Goal: Information Seeking & Learning: Learn about a topic

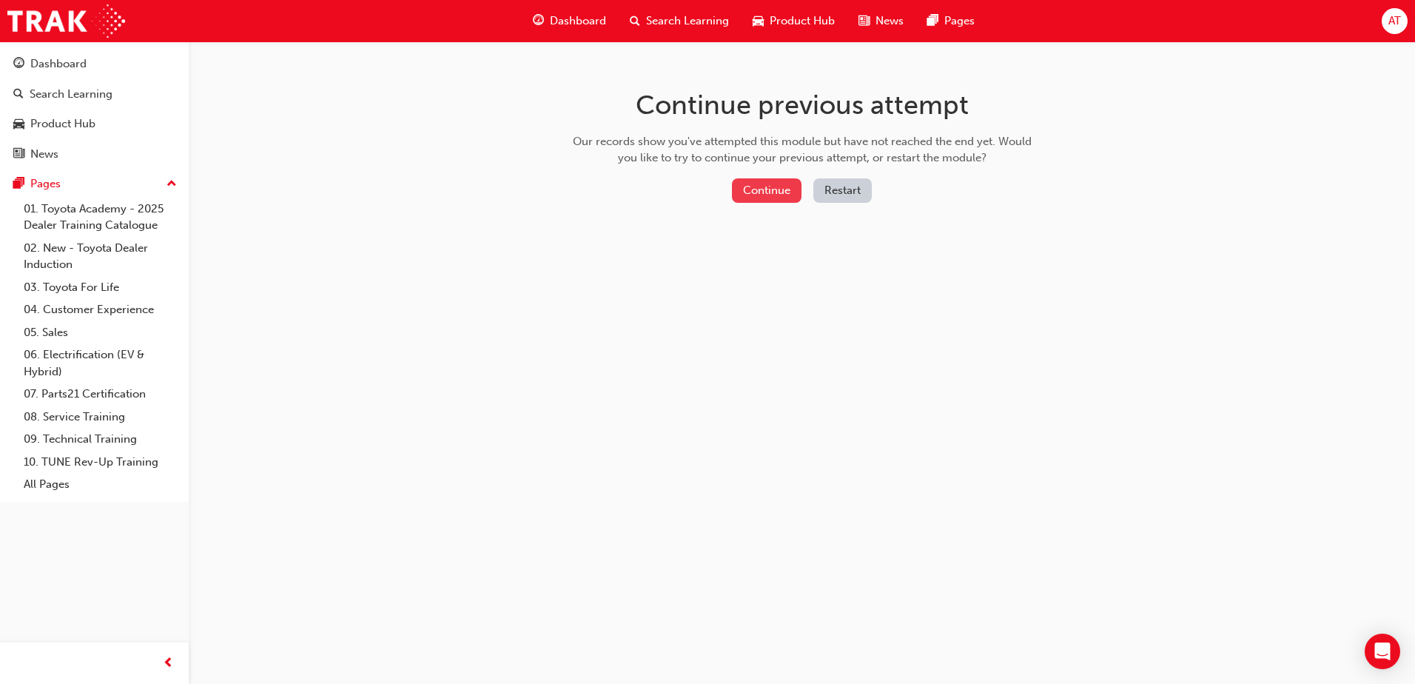
click at [774, 192] on button "Continue" at bounding box center [767, 190] width 70 height 24
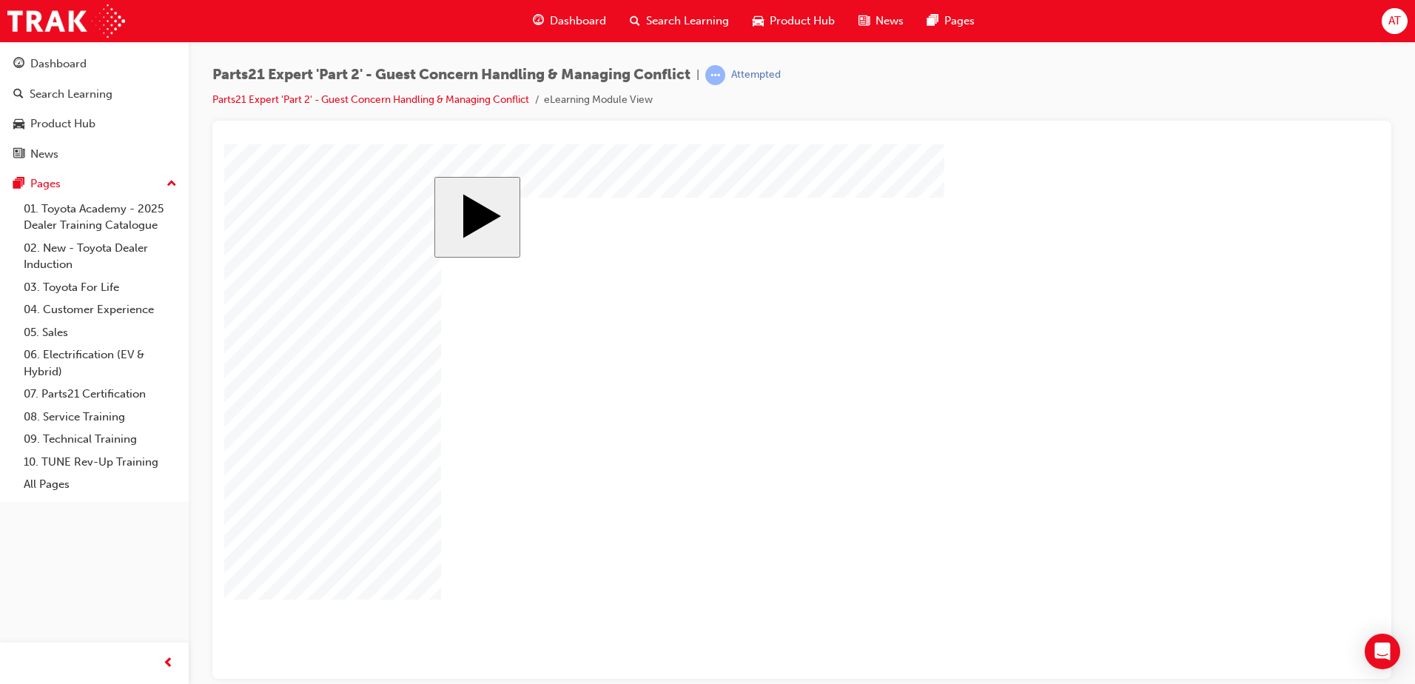
click at [400, 521] on body "slide: Parts 21 Group 1 Totals Add Each Column to Get the Totals Rectangular Ca…" at bounding box center [801, 411] width 1155 height 534
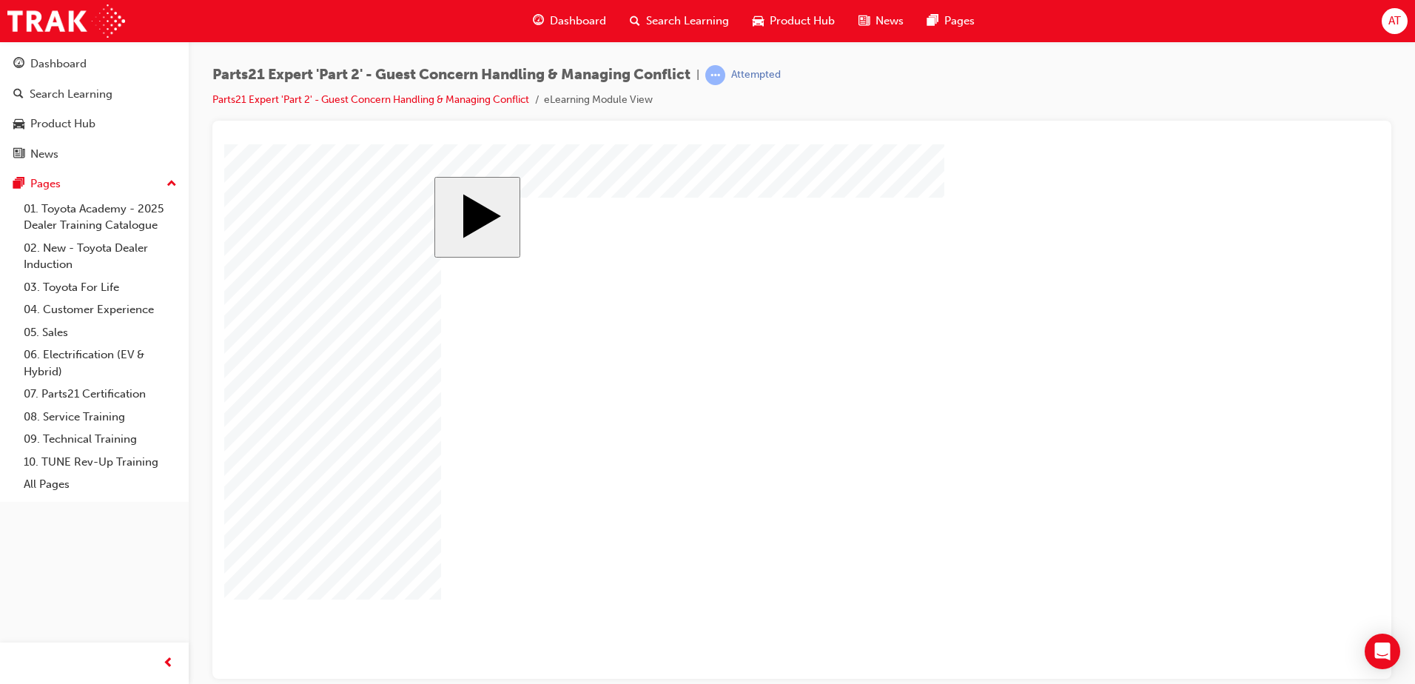
drag, startPoint x: 388, startPoint y: 514, endPoint x: 417, endPoint y: 514, distance: 29.6
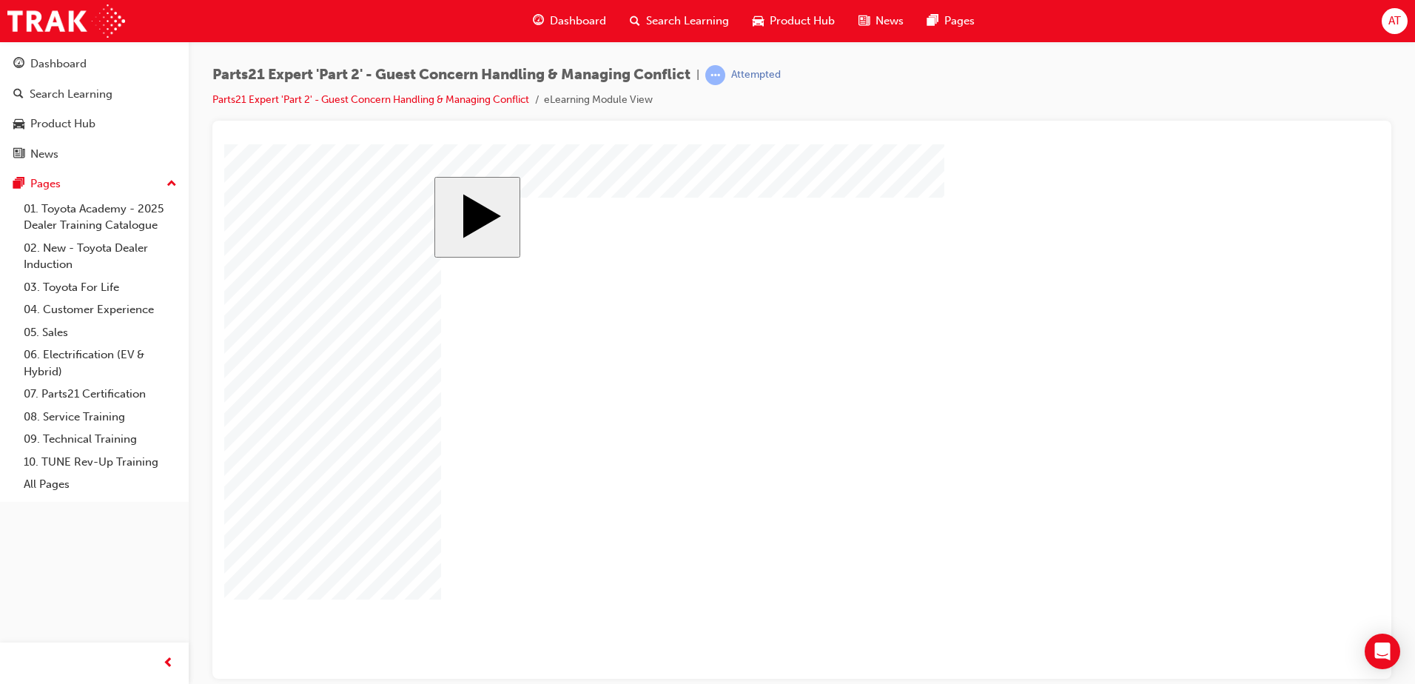
click at [388, 514] on body "slide: Parts 21 Group 1 Totals Add Each Column to Get the Totals Rectangular Ca…" at bounding box center [801, 411] width 1155 height 534
drag, startPoint x: 380, startPoint y: 522, endPoint x: 389, endPoint y: 518, distance: 8.9
click at [380, 522] on body "slide: Parts 21 Group 1 Totals Add Each Column to Get the Totals Rectangular Ca…" at bounding box center [801, 411] width 1155 height 534
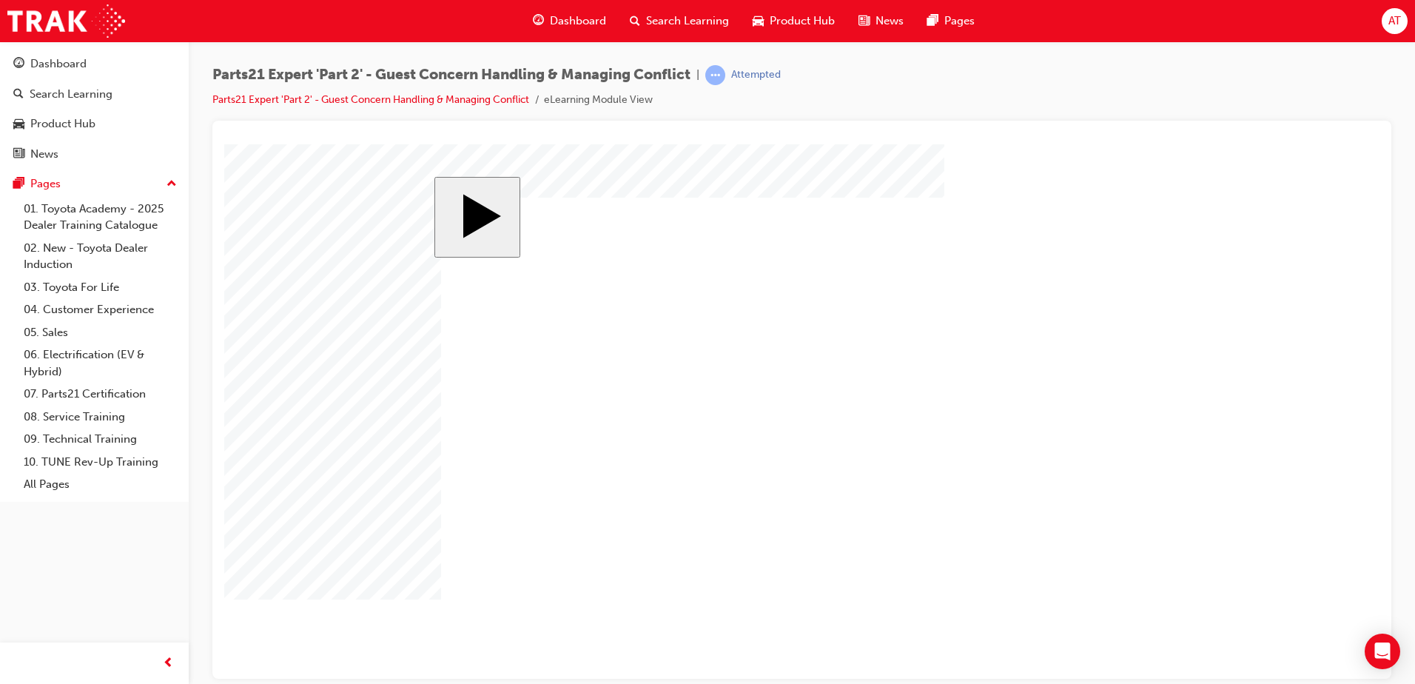
click at [343, 523] on body "slide: Parts 21 Group 1 Totals Add Each Column to Get the Totals Rectangular Ca…" at bounding box center [801, 411] width 1155 height 534
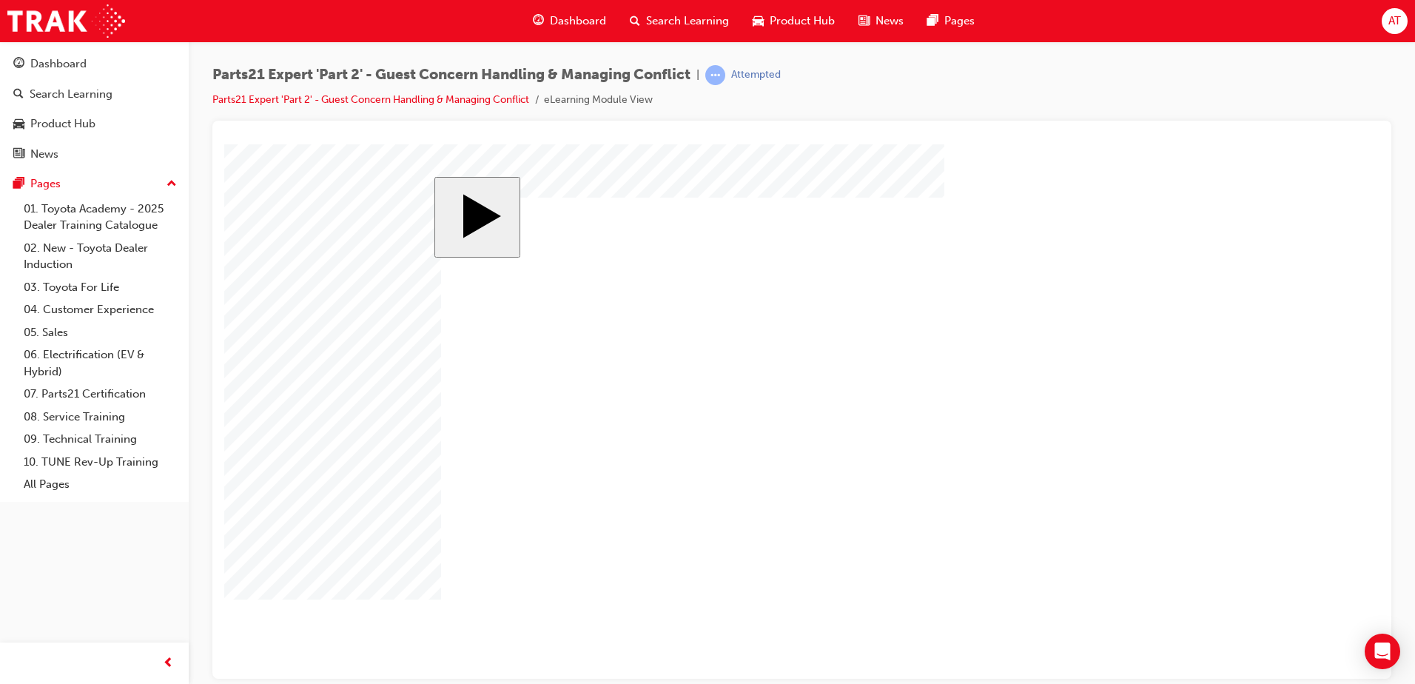
click at [1238, 597] on body "slide: Parts 21 Group 1 Totals Add Each Column to Get the Totals Rectangular Ca…" at bounding box center [801, 411] width 1155 height 534
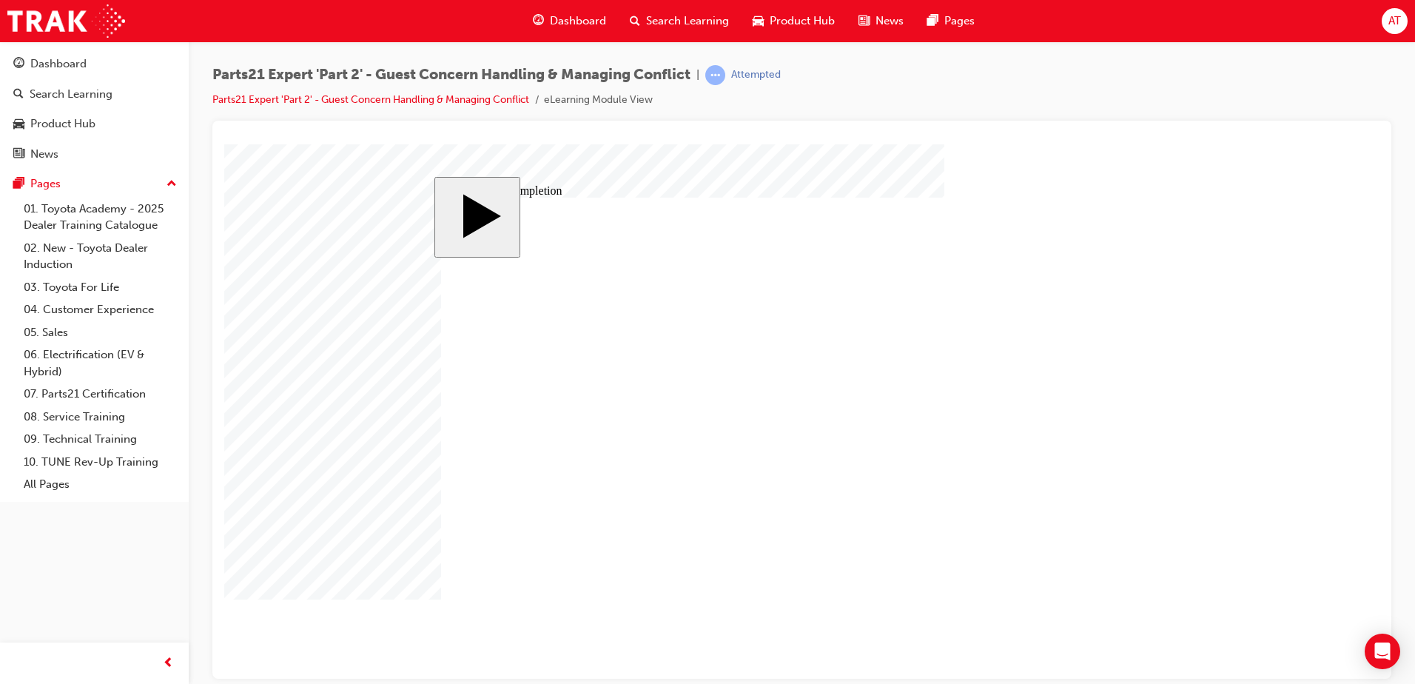
type input "1"
type input "16"
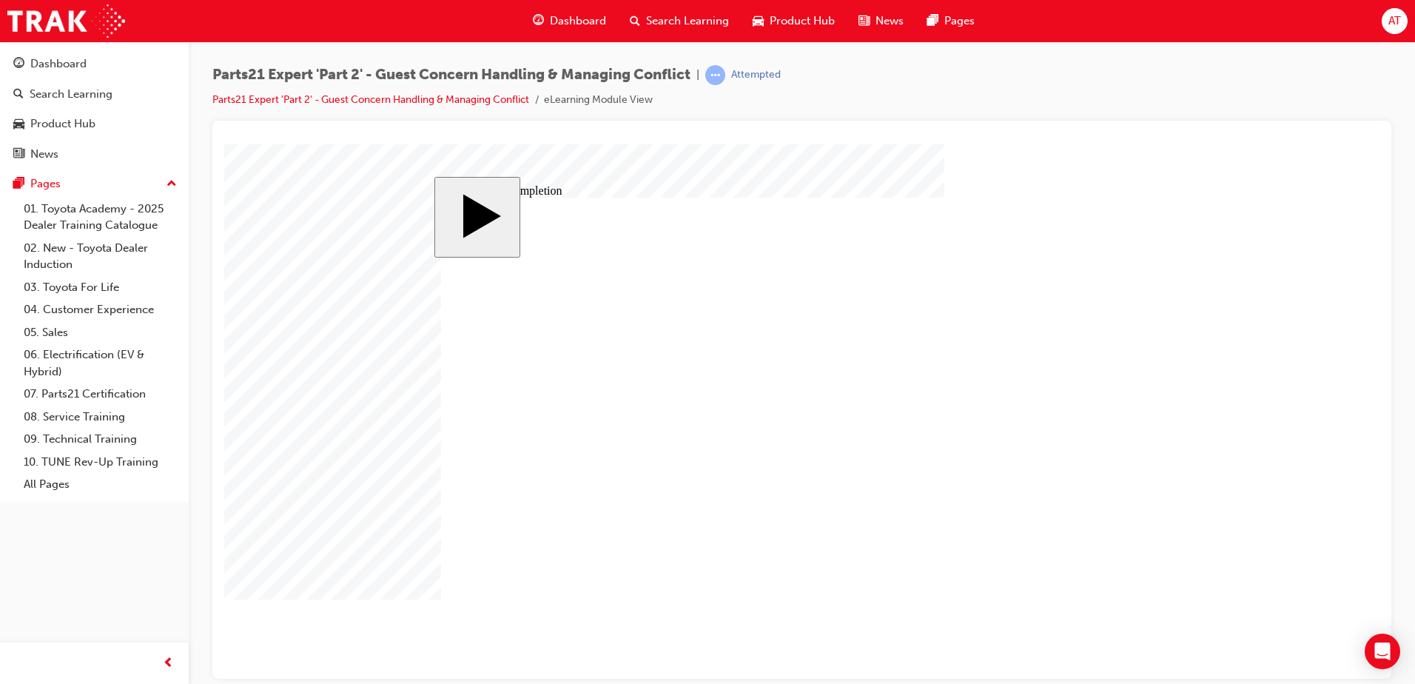
type input "4"
type input "1"
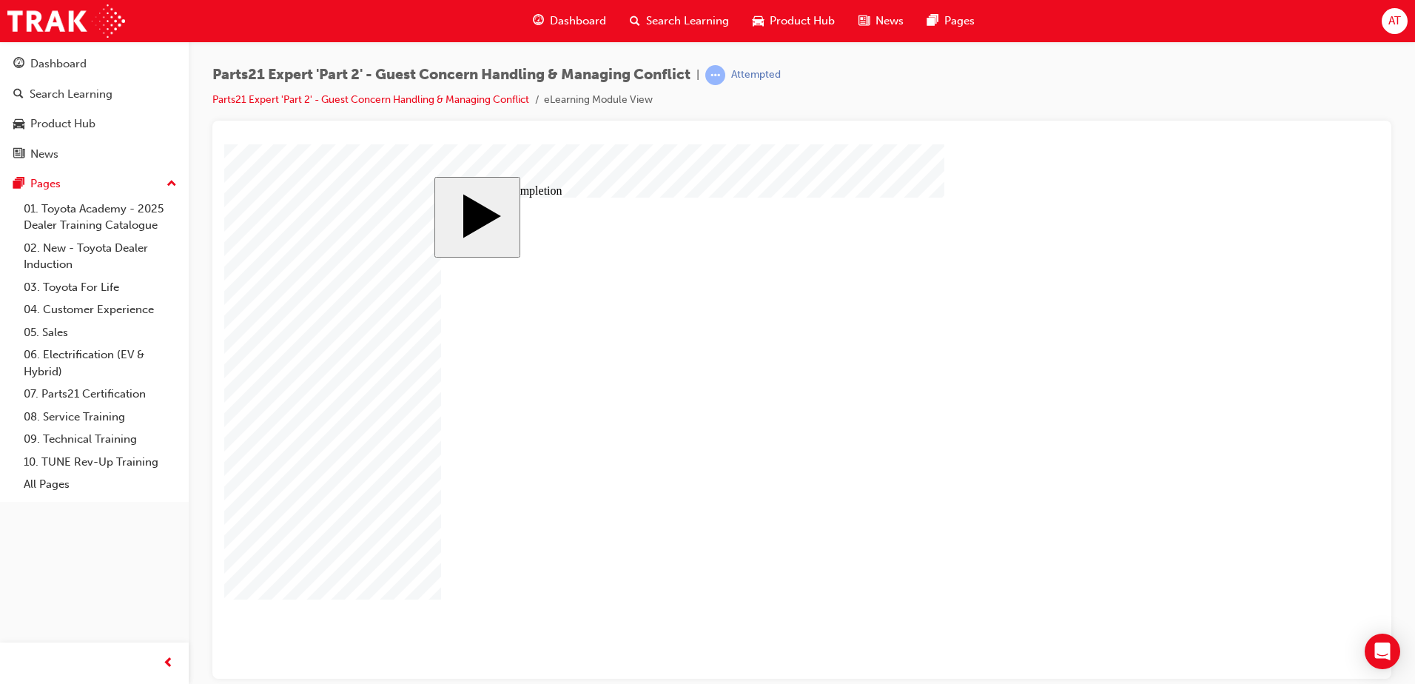
type input "12"
type input "4"
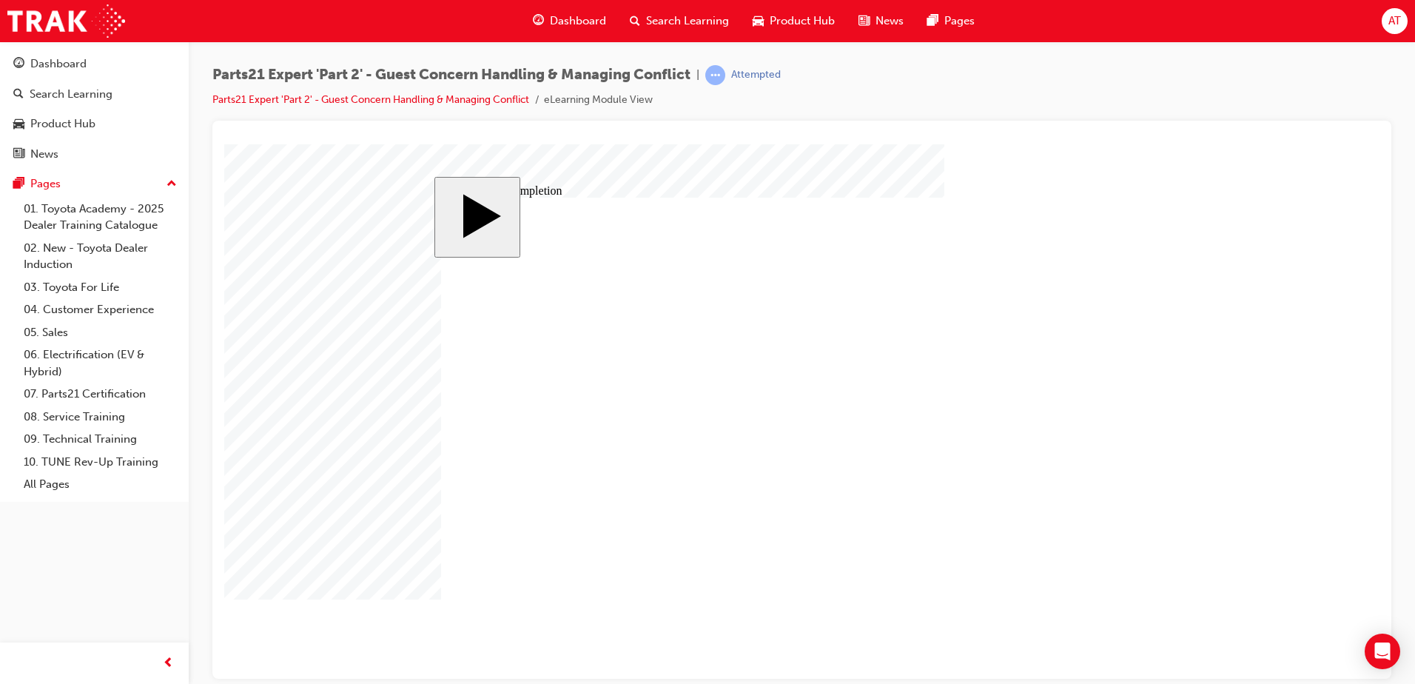
type input "4"
type input "6"
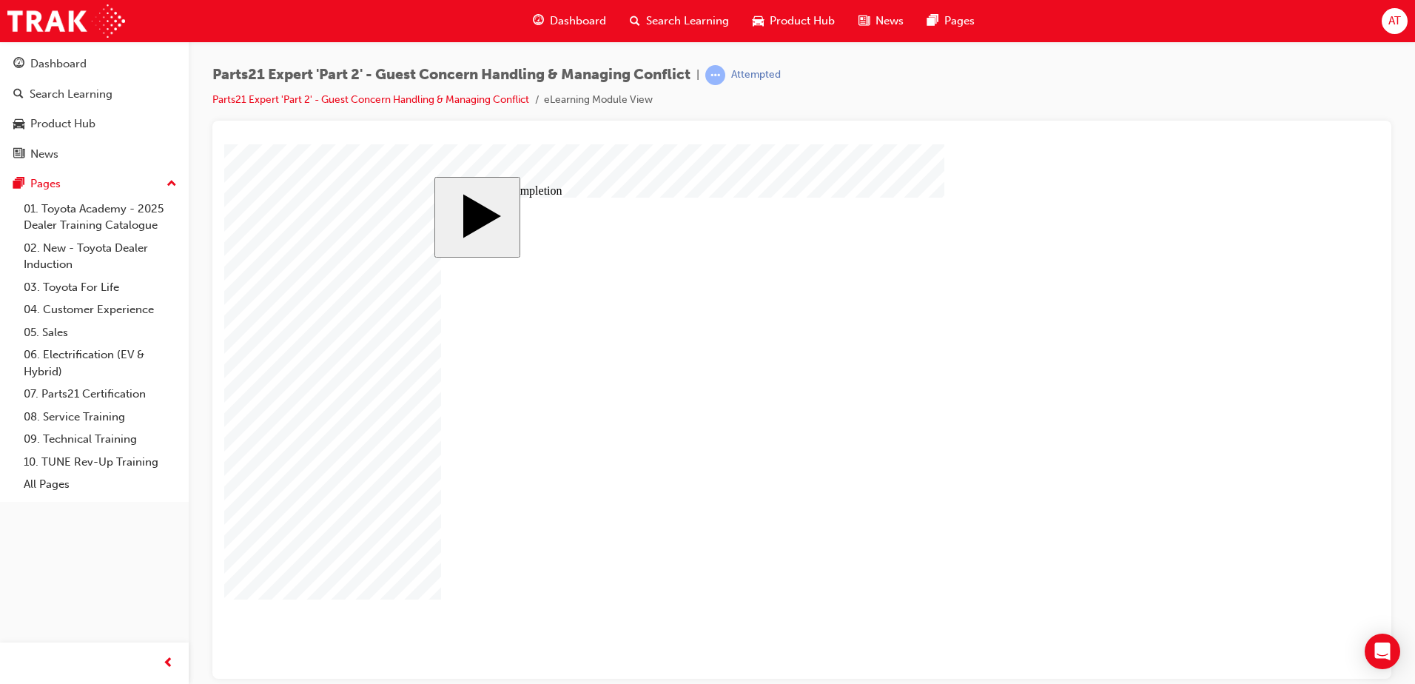
type input "6"
type input "67"
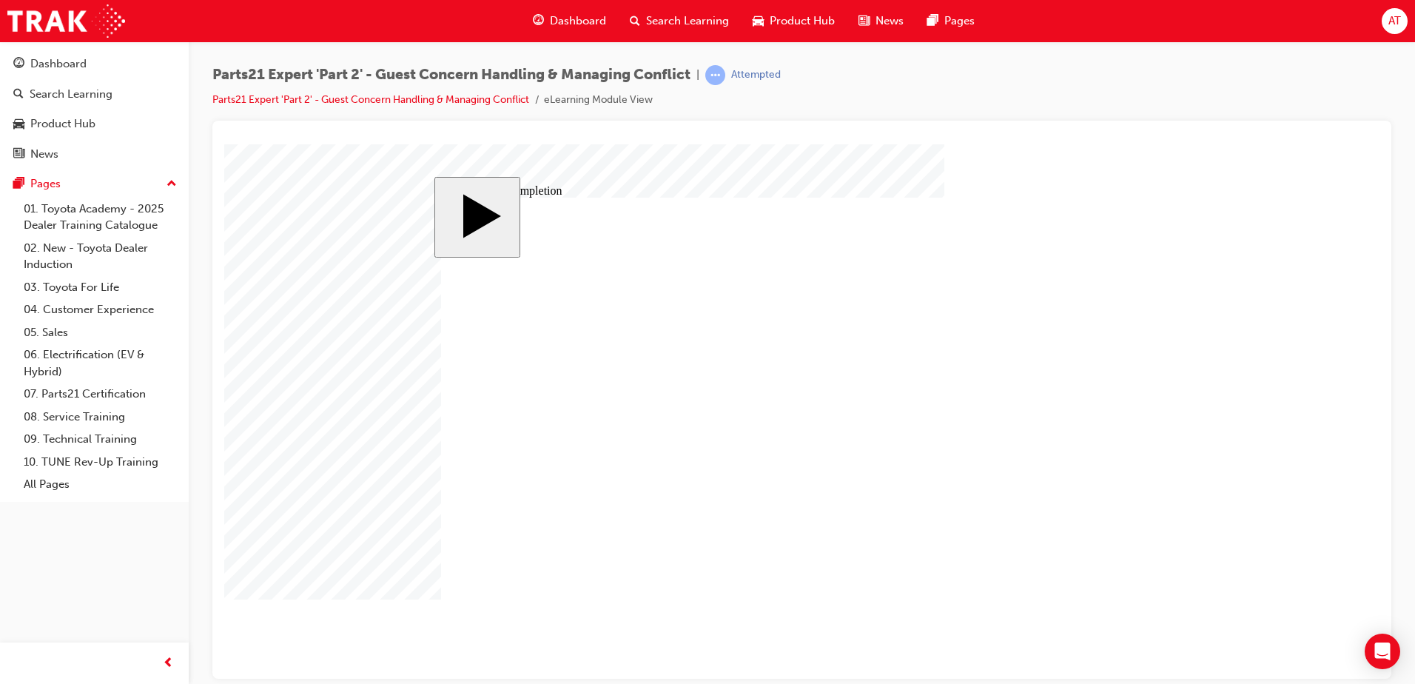
type input "4"
type input "1"
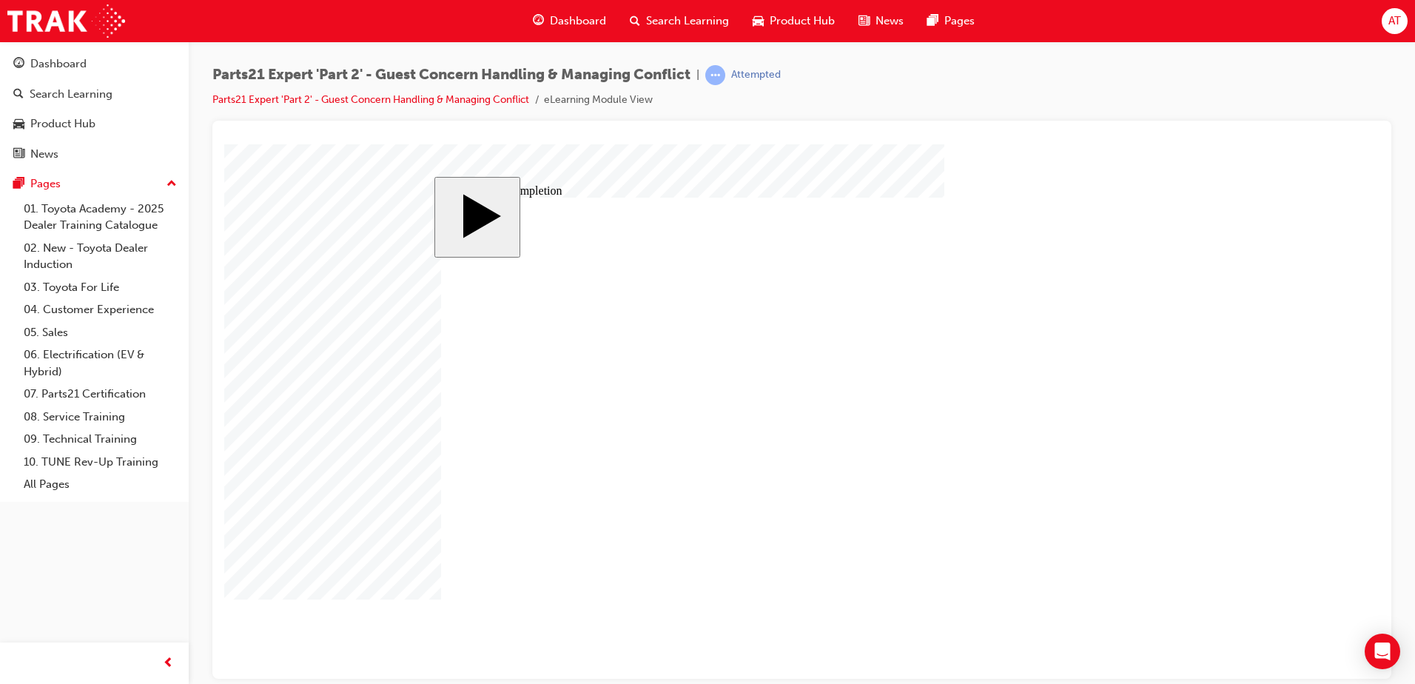
type input "16"
type input "2"
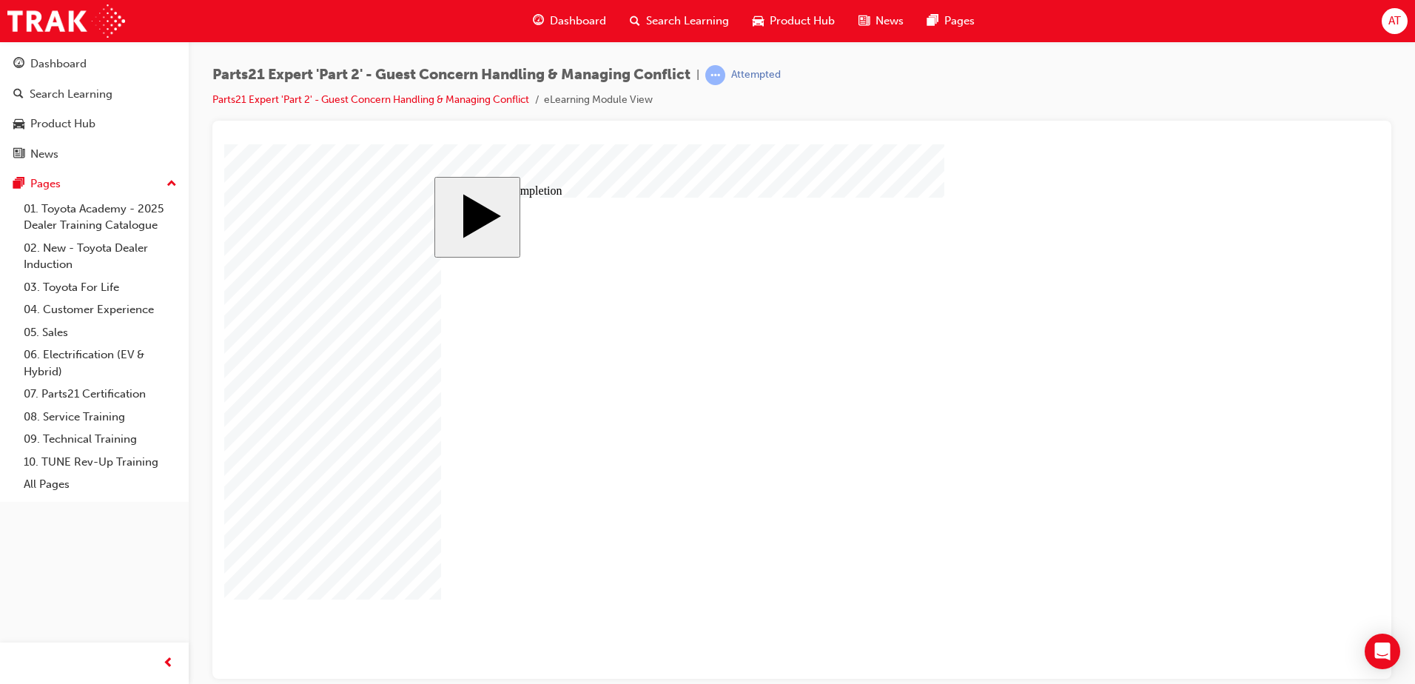
type input "25"
type input "4"
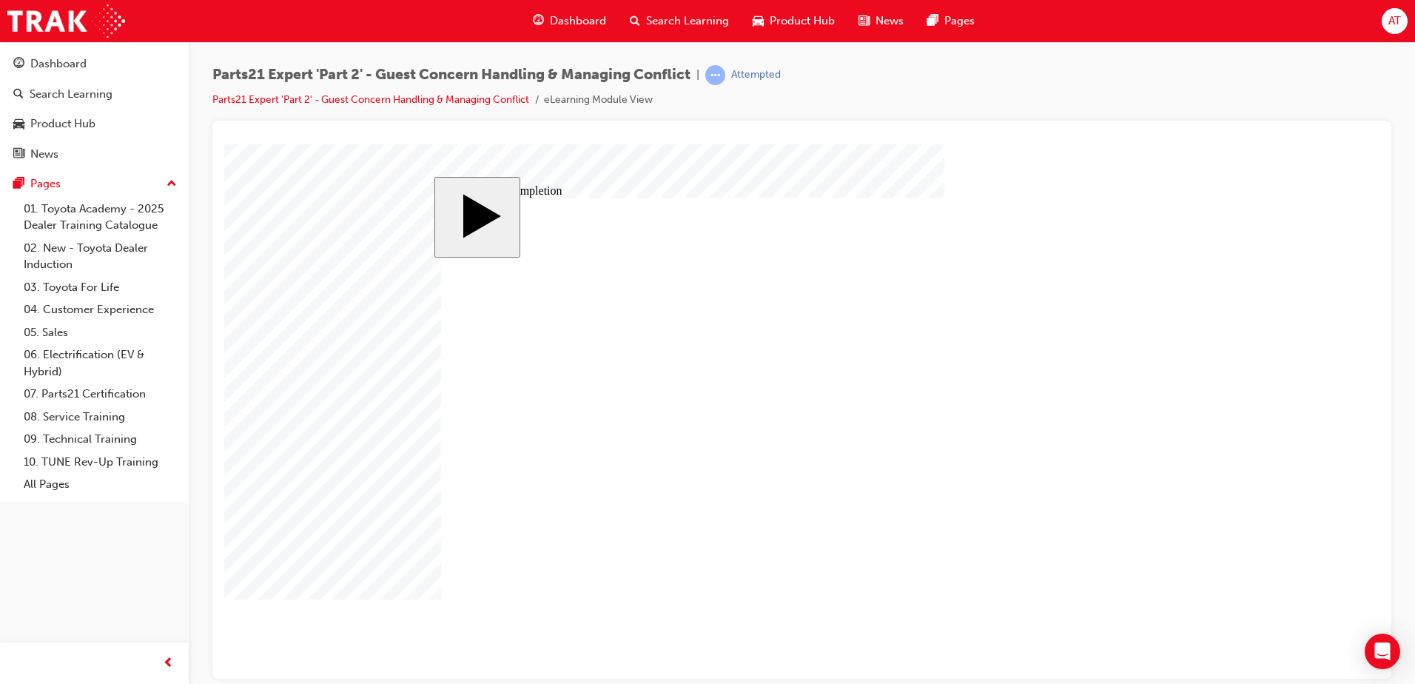
type input "4"
type input "1"
type input "16"
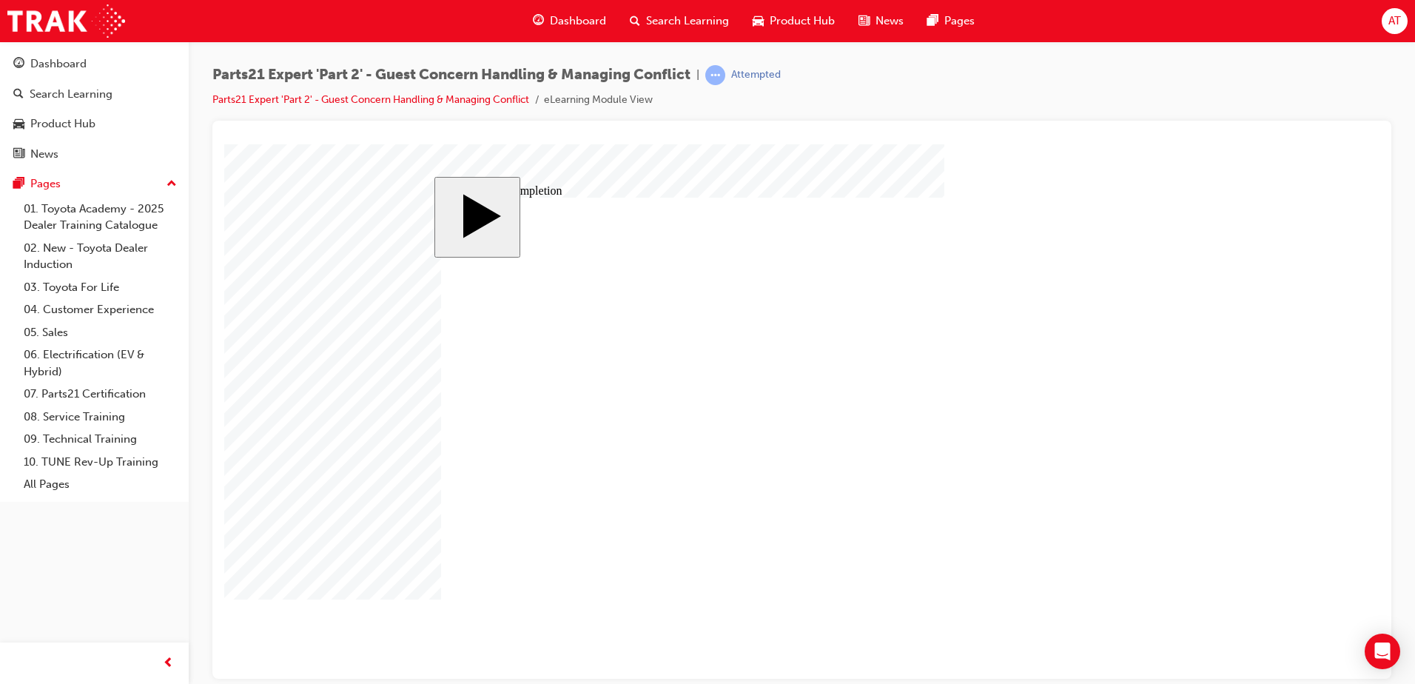
type input "16"
type input "2"
type input "25"
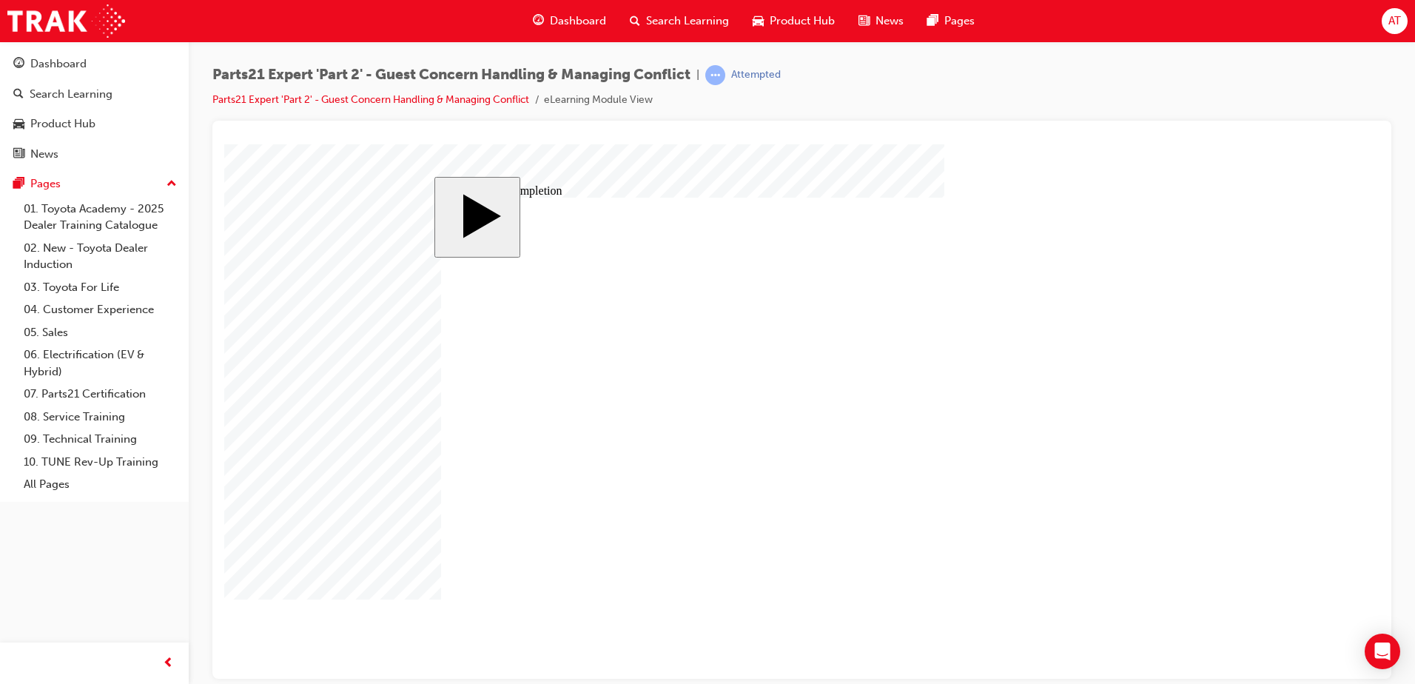
type input "25"
type input "16"
type input "4"
type input "12"
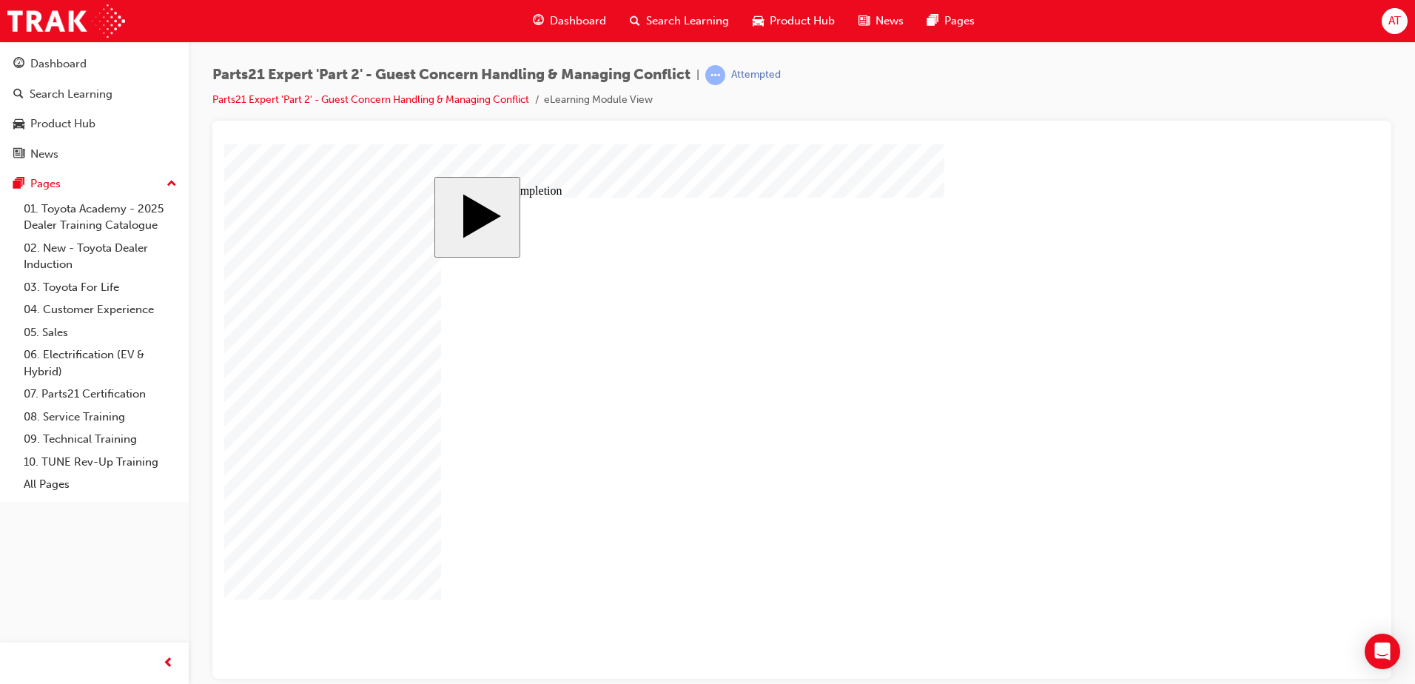
type input "4"
type input "6"
type input "67"
type input "4"
type input "16"
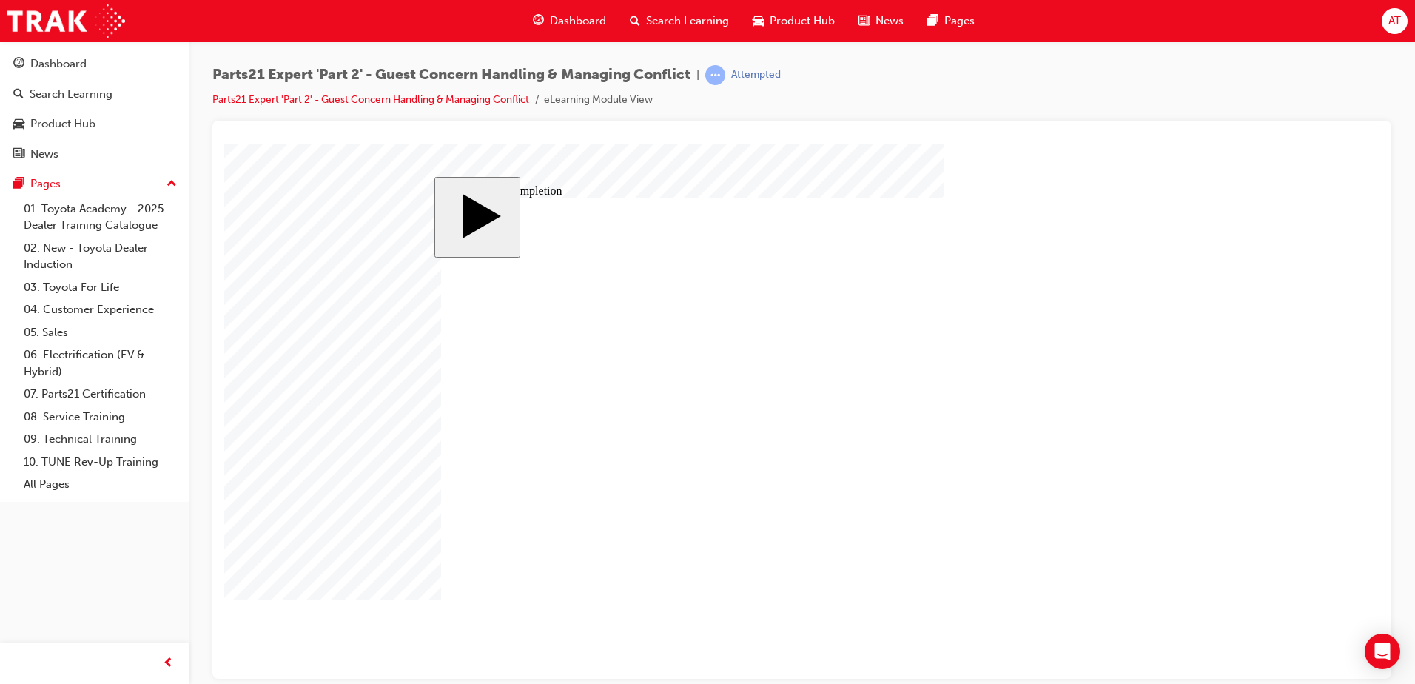
type input "25"
type input "4"
type input "16"
type input "25"
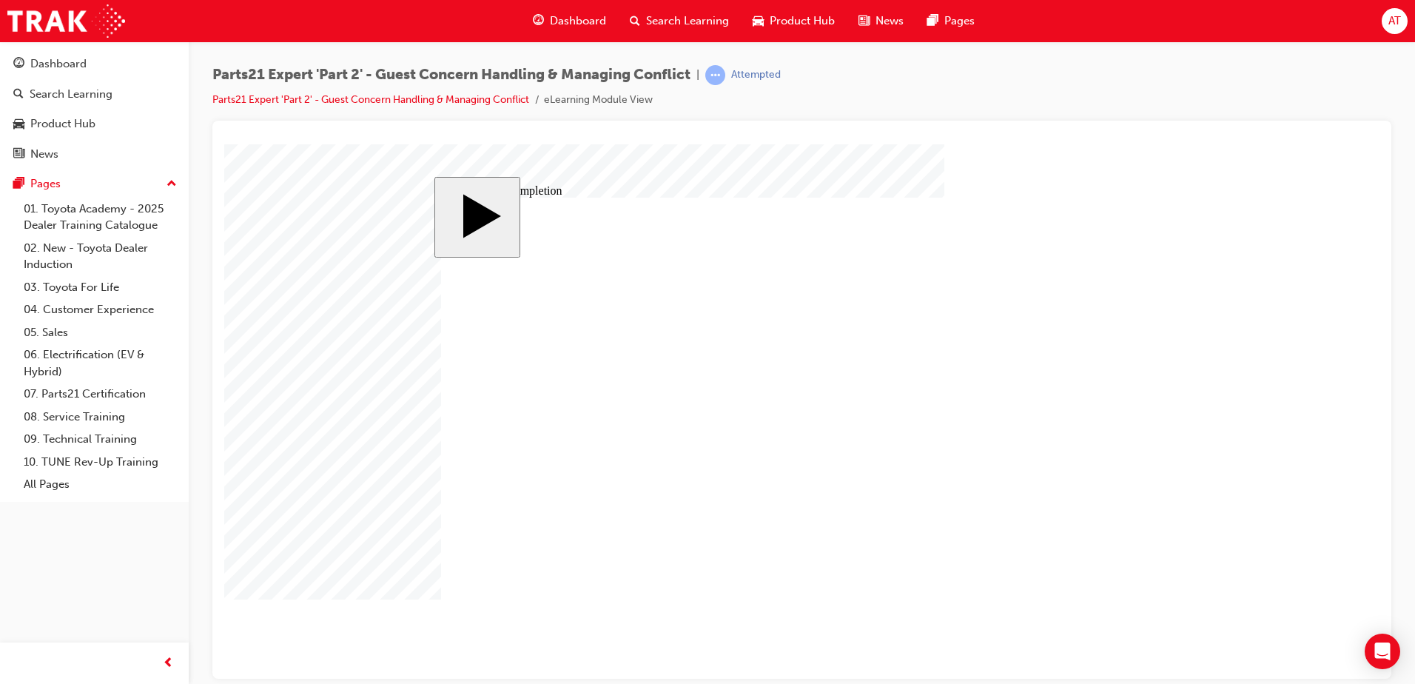
type input "16"
type input "4"
type input "12"
type input "4"
type input "67"
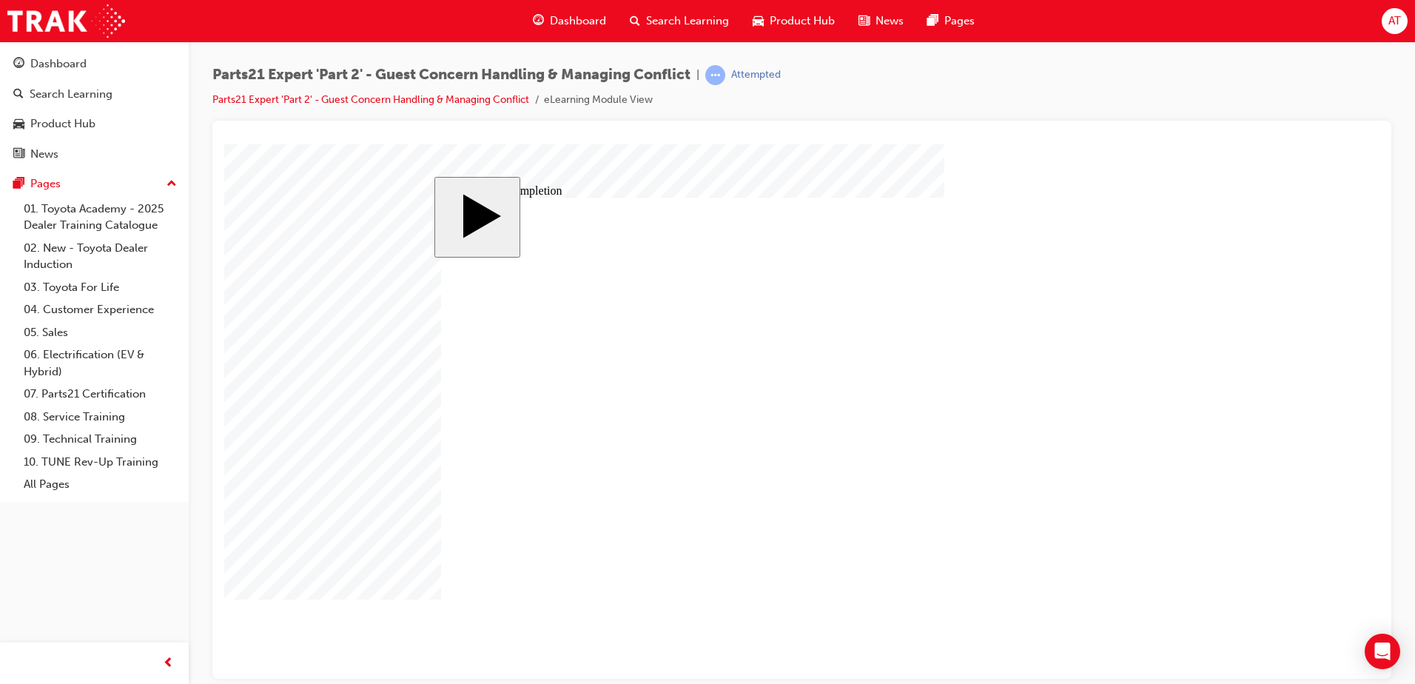
type input "4"
type input "16"
type input "25"
type input "4"
type input "16"
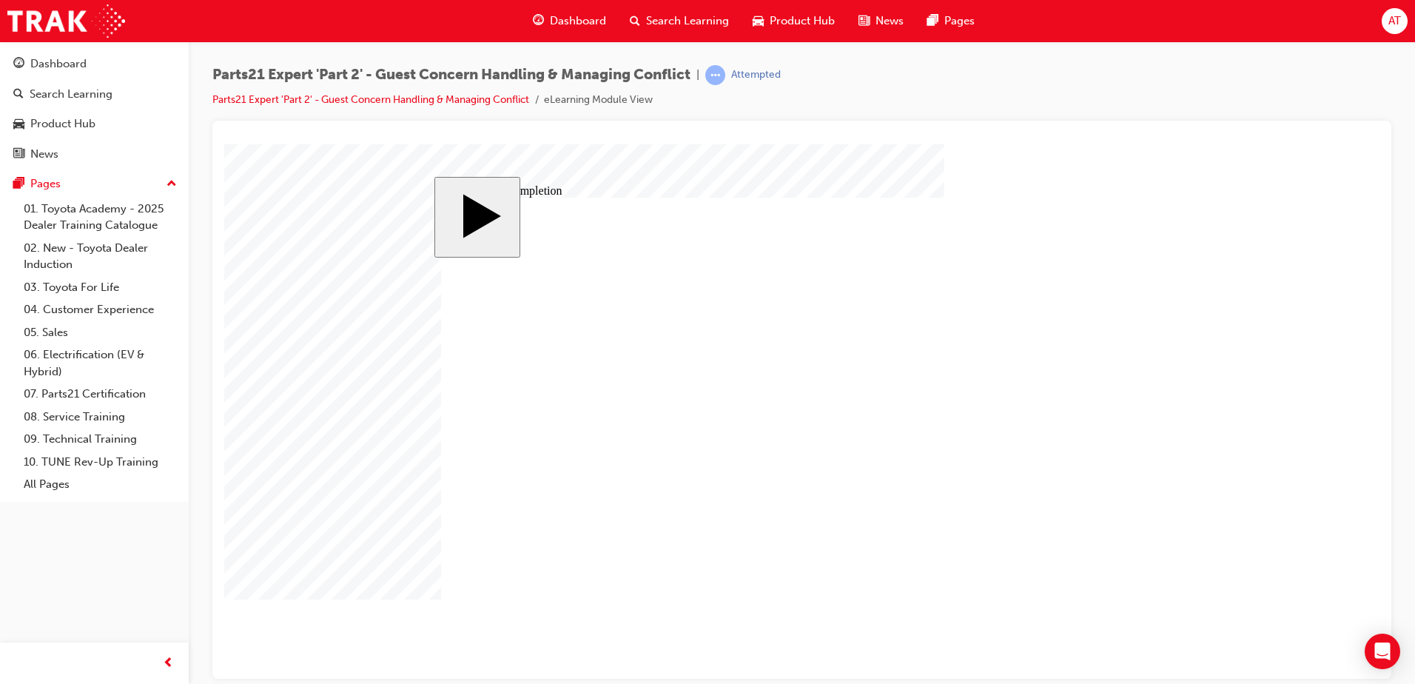
type input "25"
type input "3"
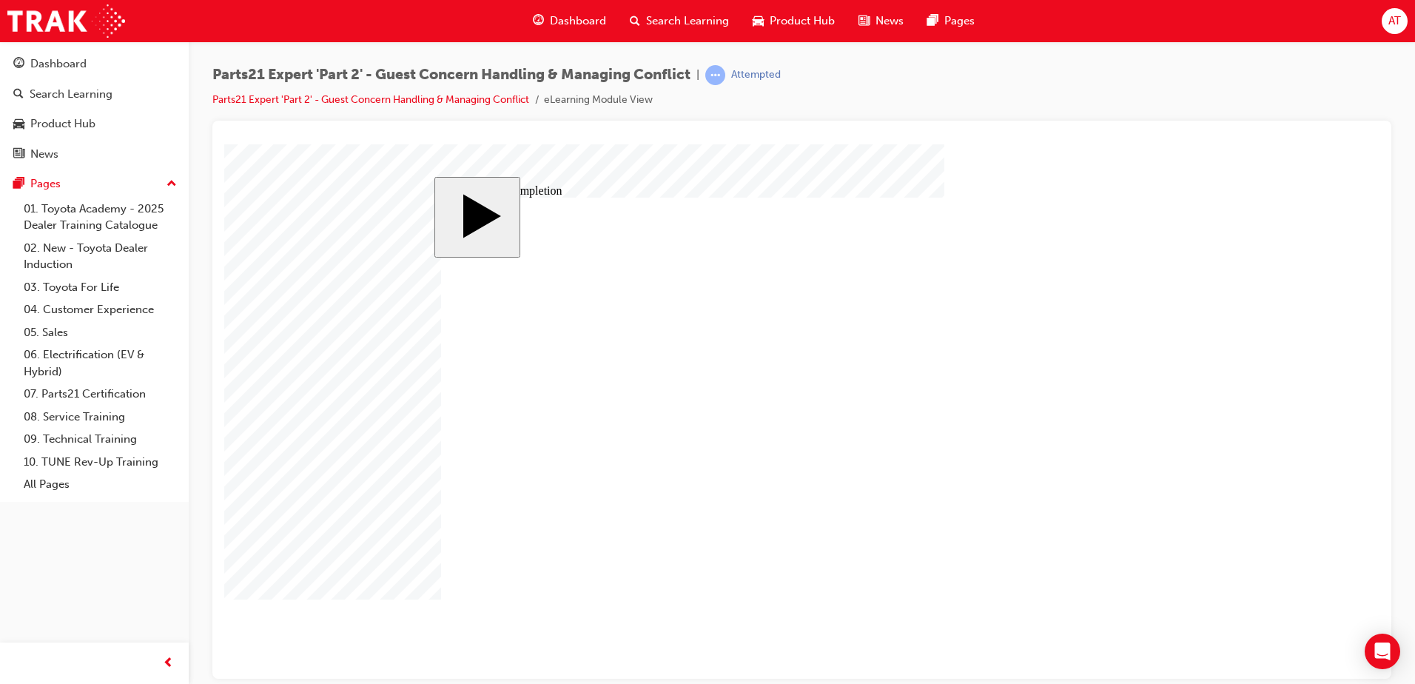
type input "6"
type input "5"
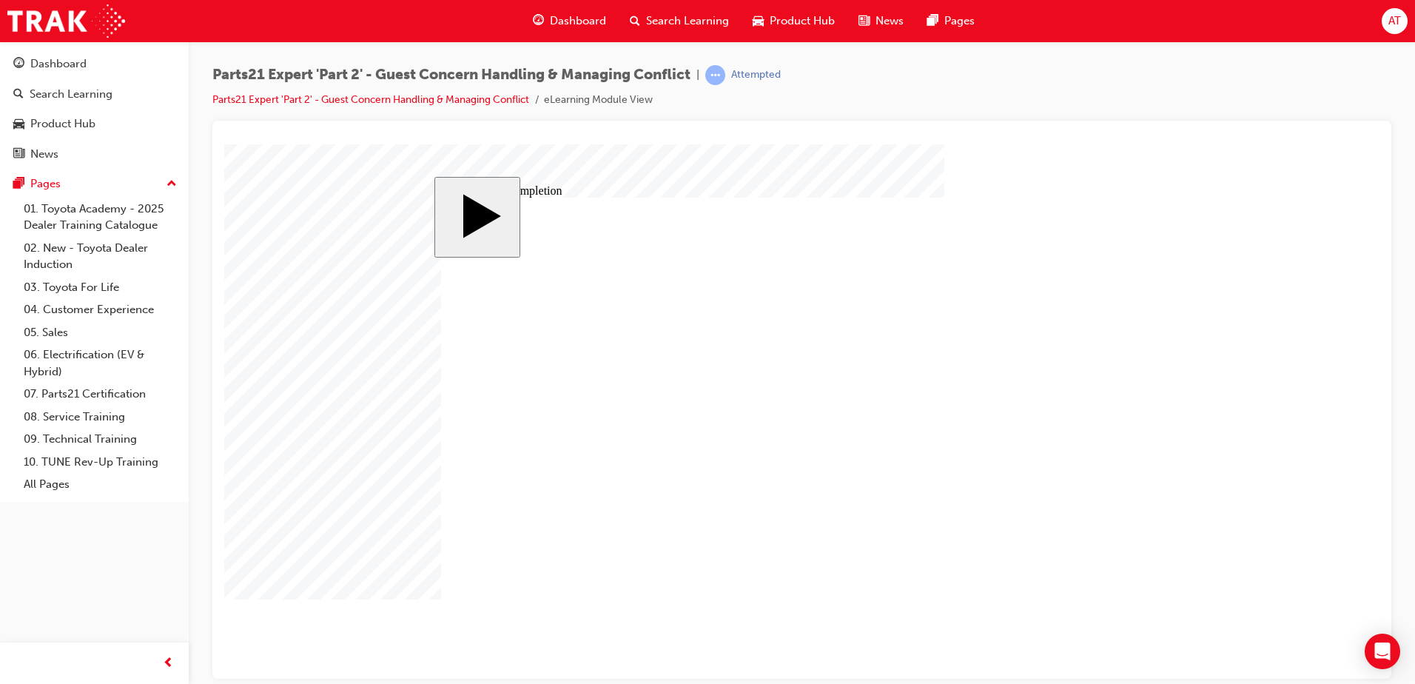
type input "50"
type input "16"
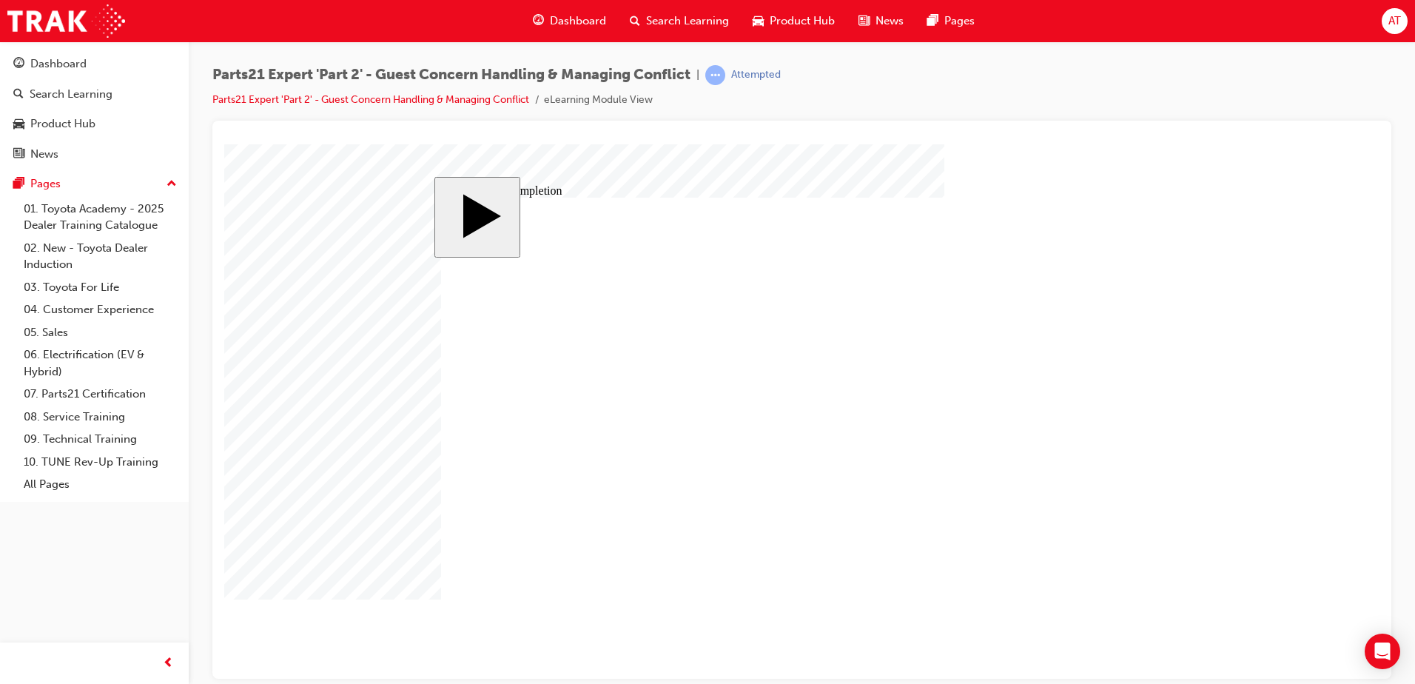
type input "4"
type input "12"
type input "4"
type input "67"
type input "3"
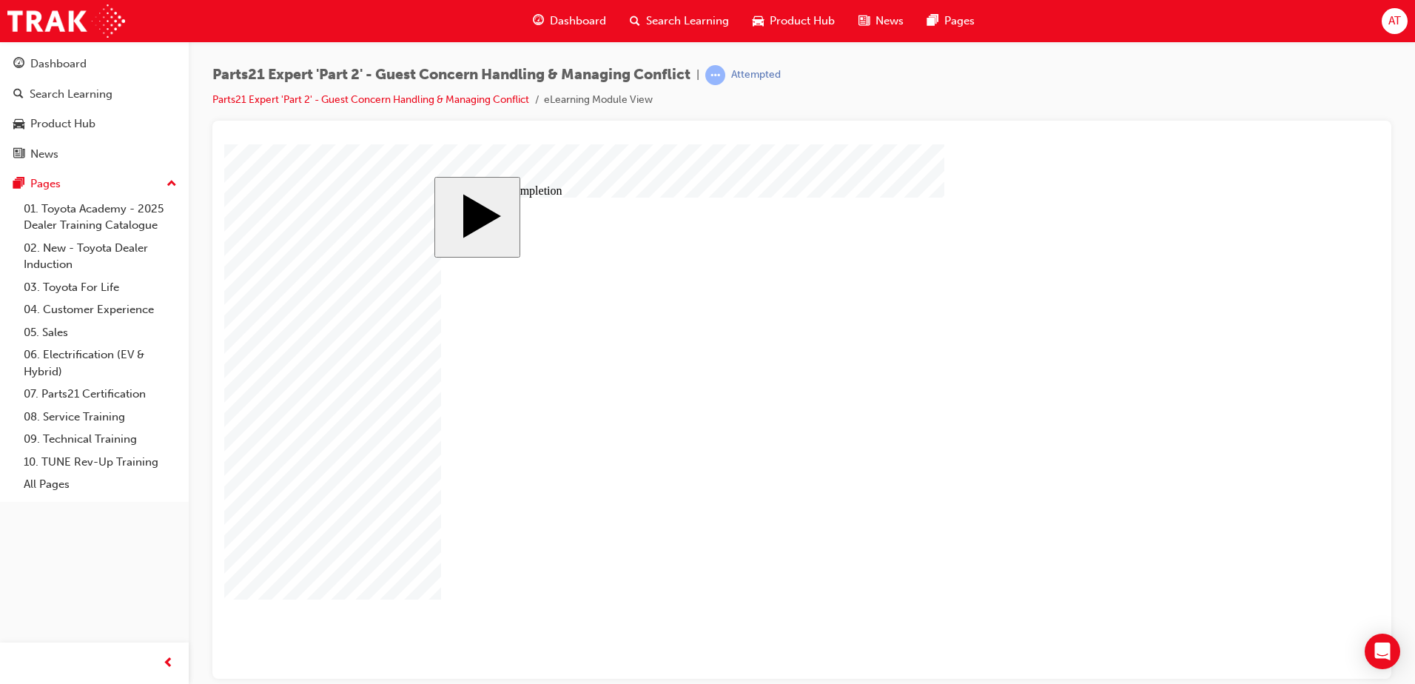
type input "6"
type input "50"
type input "4"
type input "16"
type input "25"
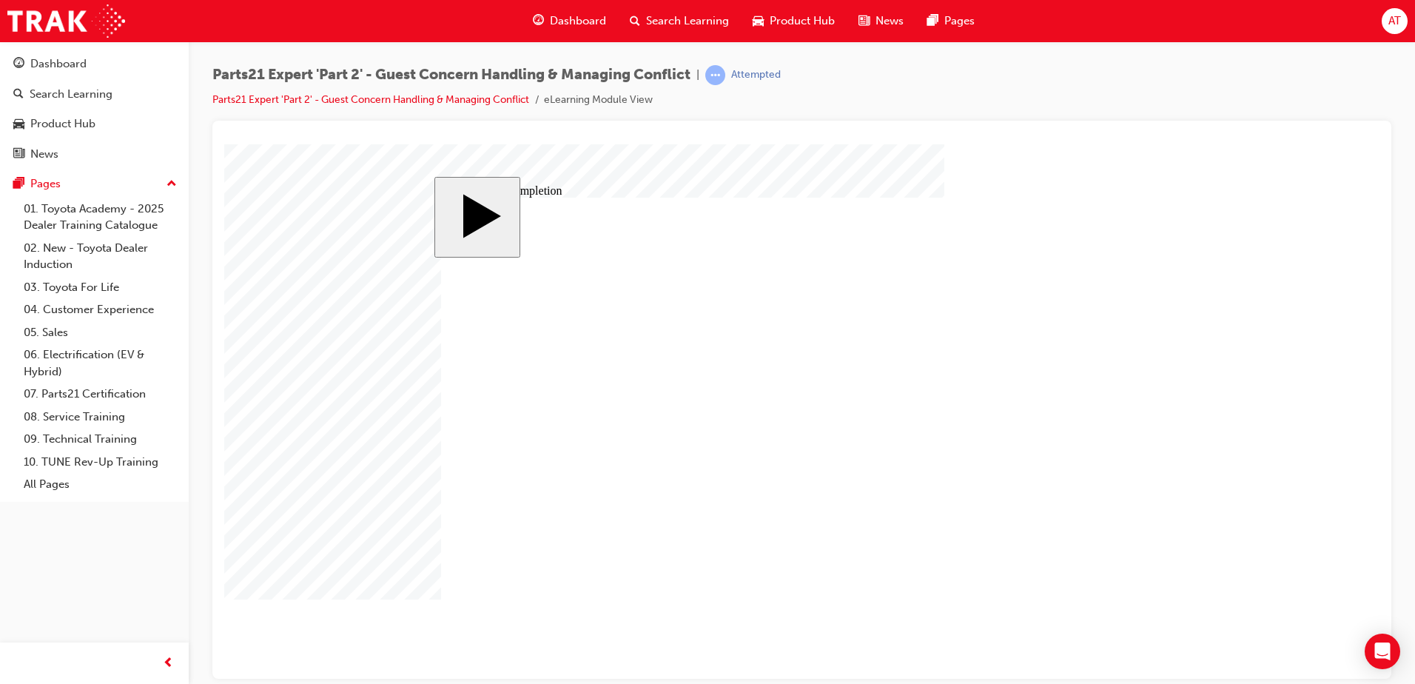
type input "16"
type input "4"
type input "12"
type input "4"
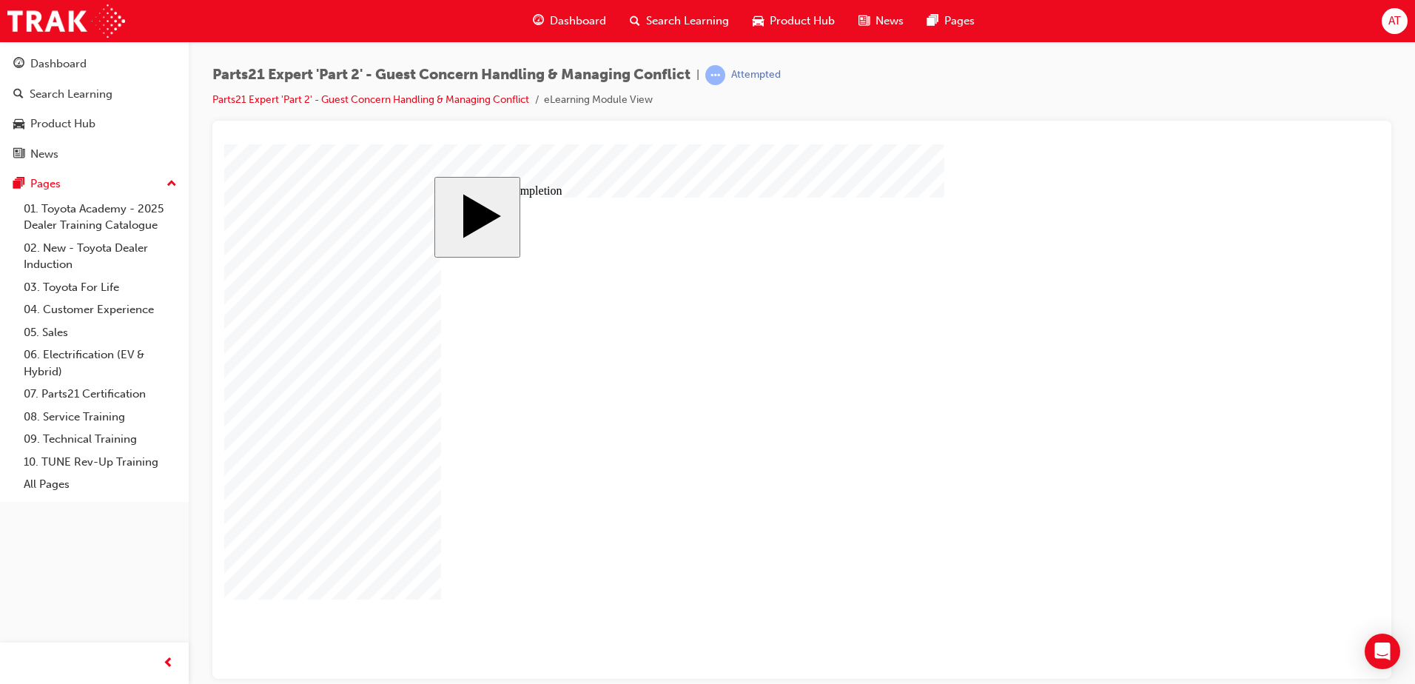
type input "67"
type input "3"
type input "6"
type input "50"
type input "4"
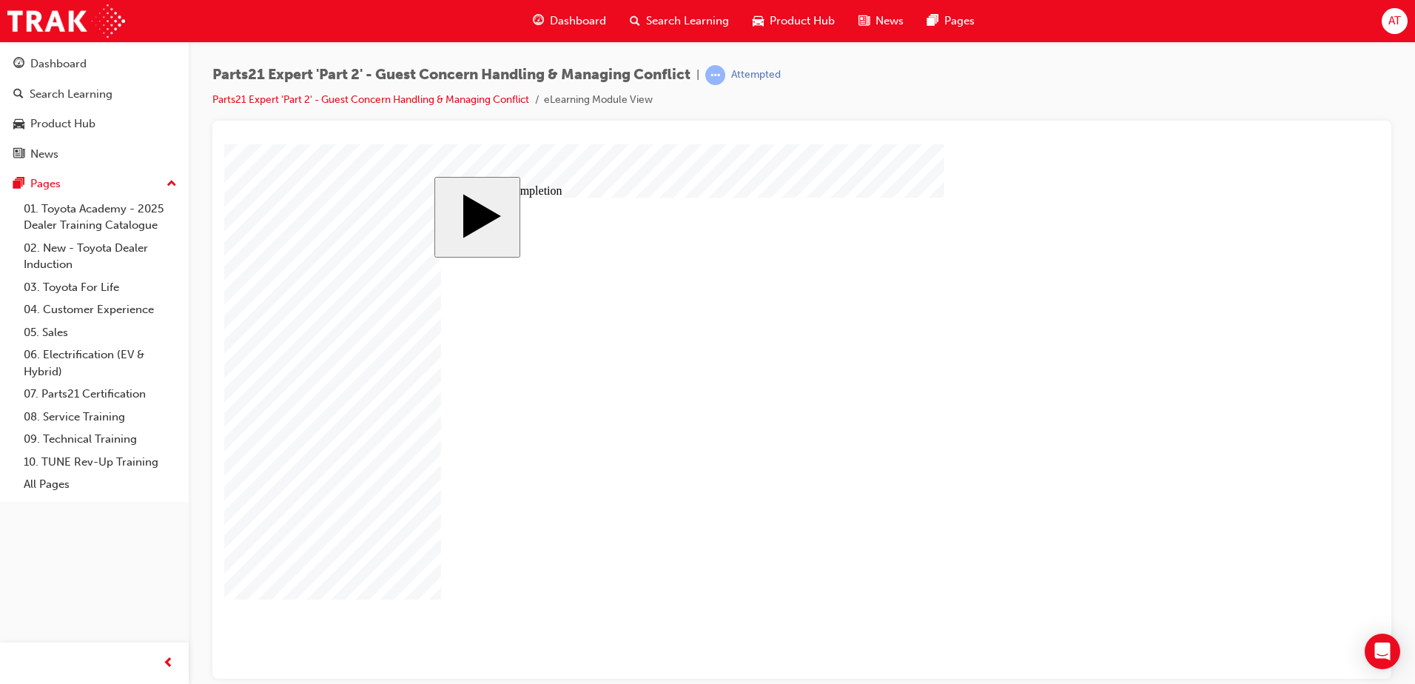
type input "16"
type input "25"
type input "4"
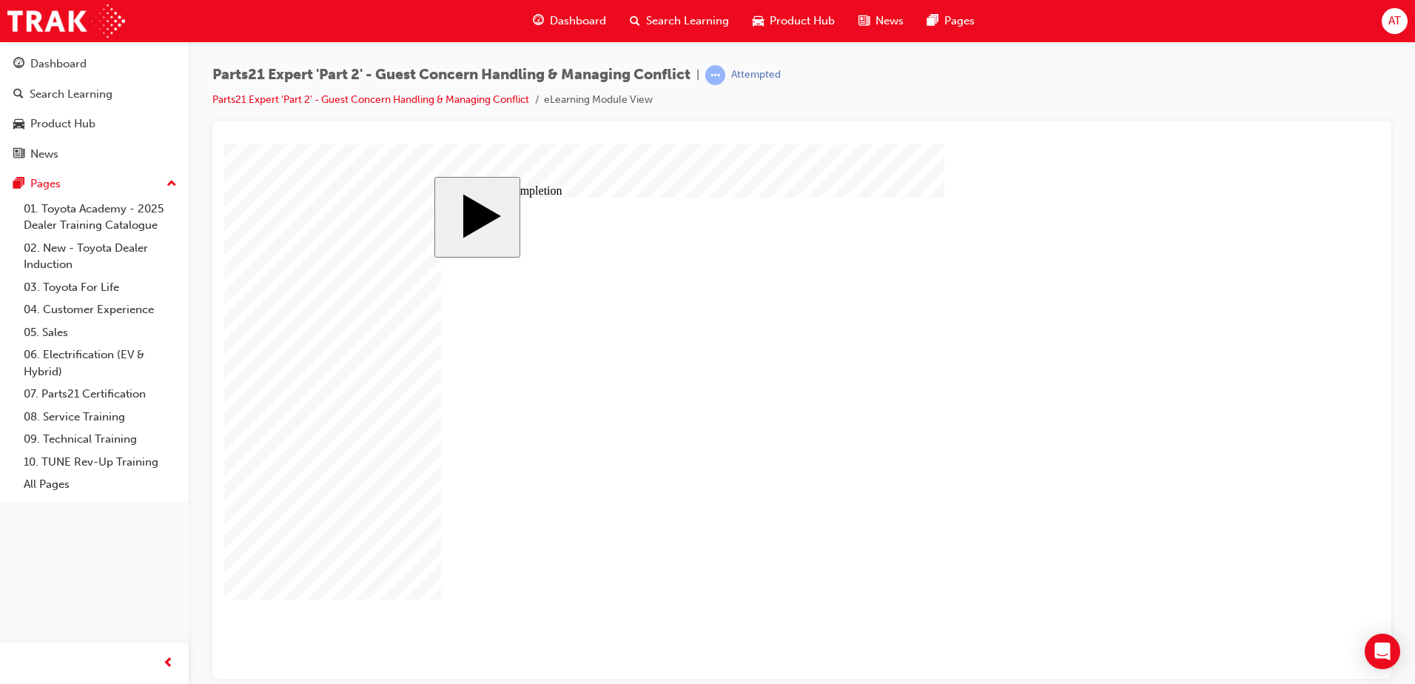
type input "4"
type input "6"
type input "67"
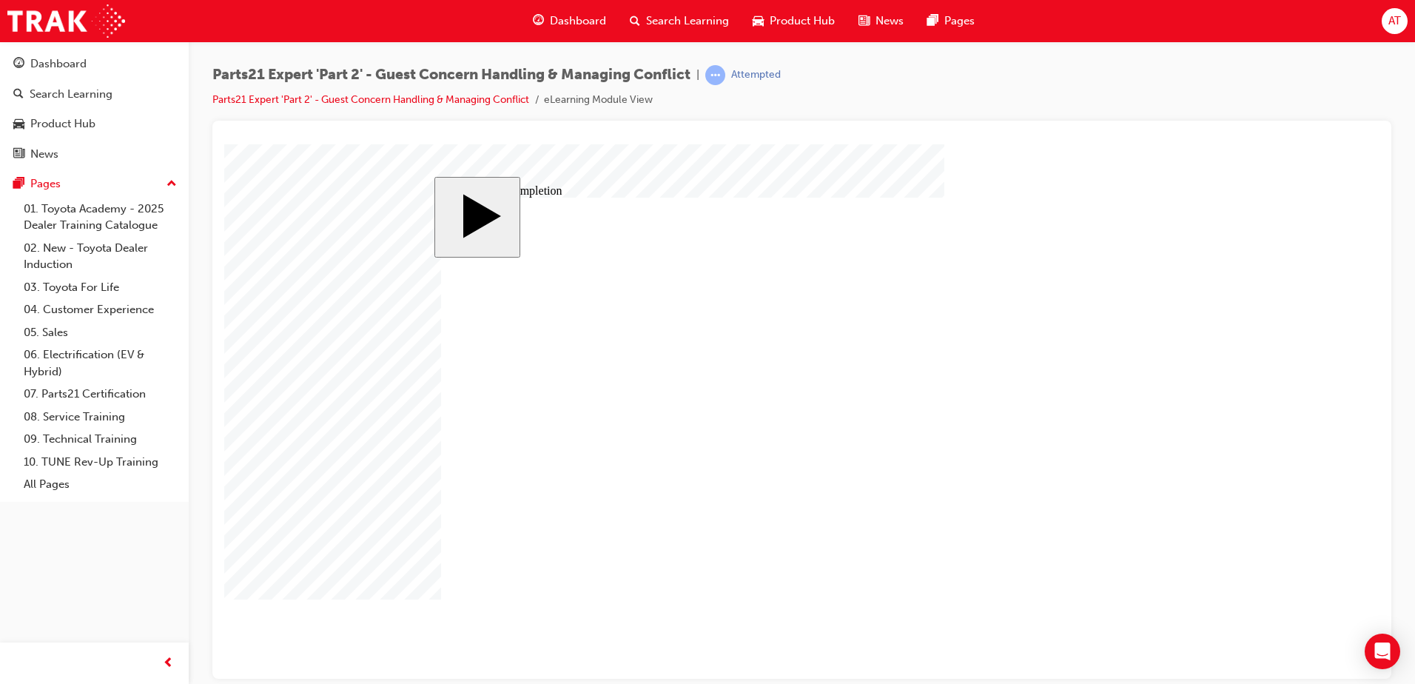
type input "67"
type input "16"
type input "4"
type input "12"
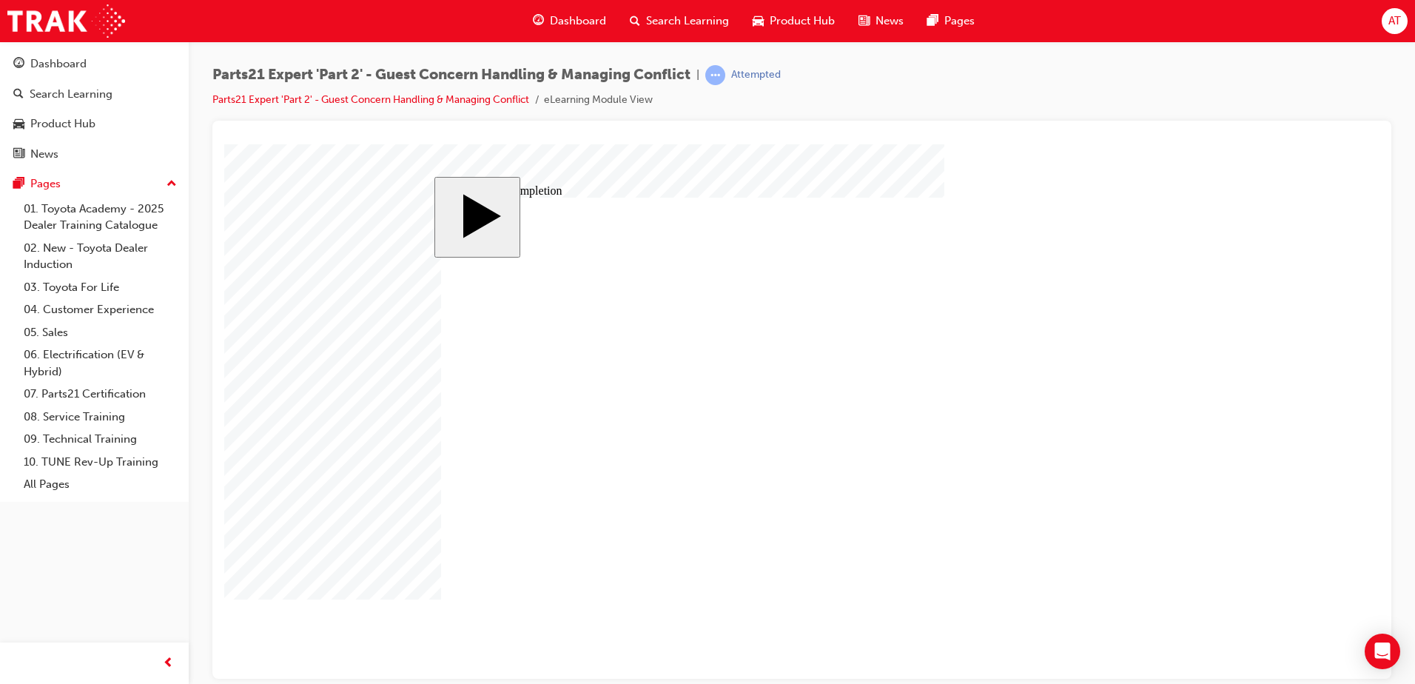
type input "4"
type input "67"
type input "4"
type input "6"
type input "67"
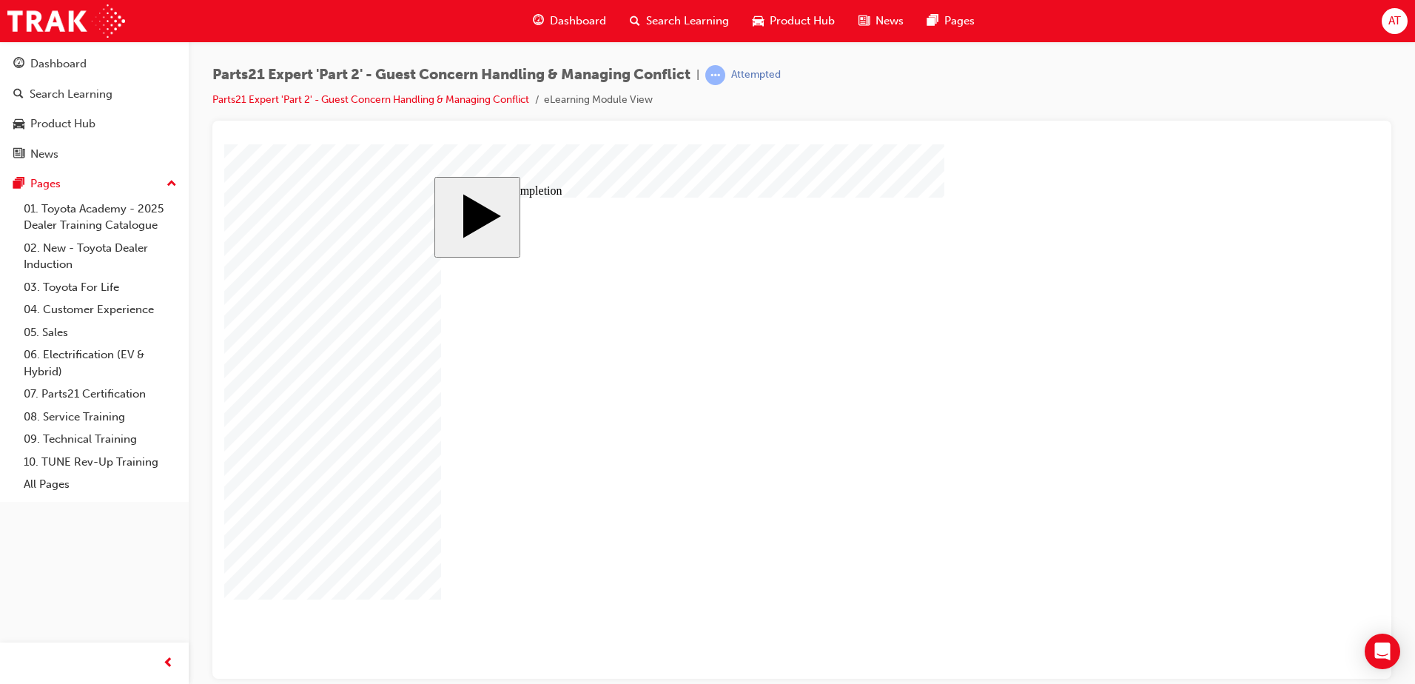
type input "4"
type input "16"
type input "25"
type input "16"
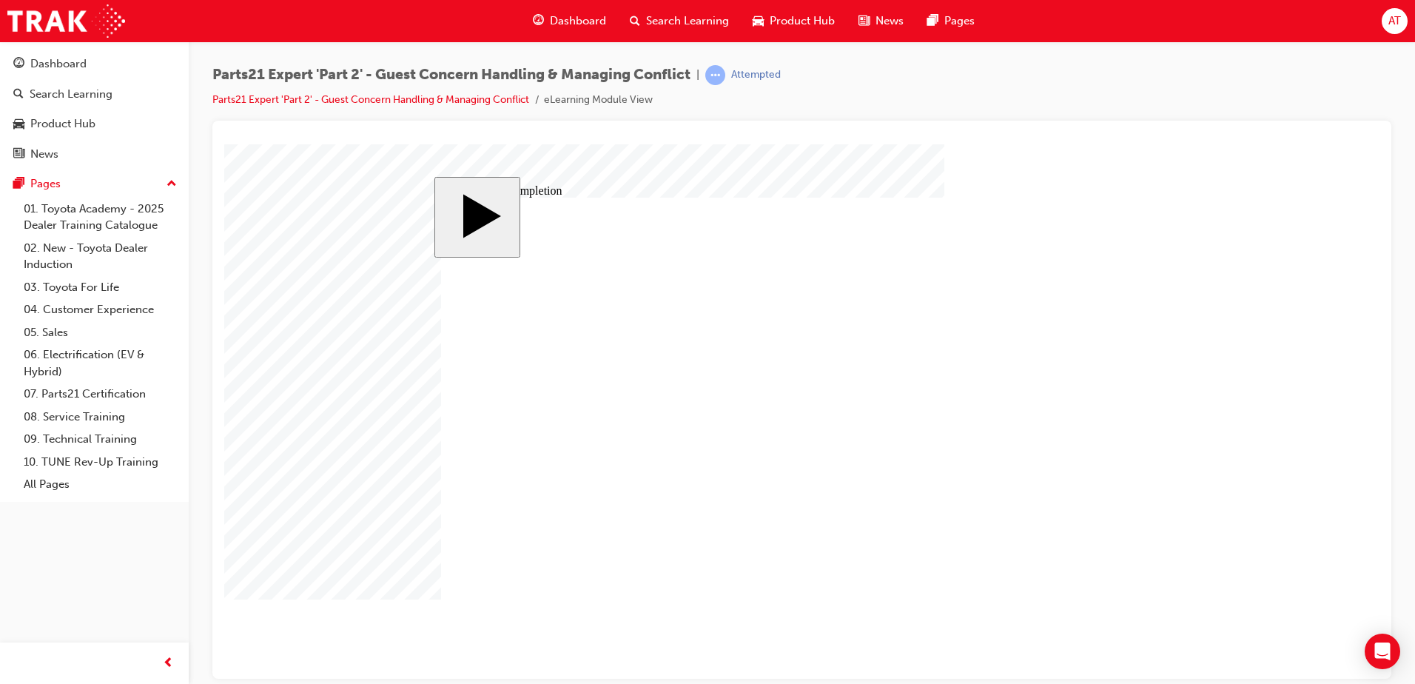
type input "4"
type input "12"
type input "4"
type input "67"
type input "4"
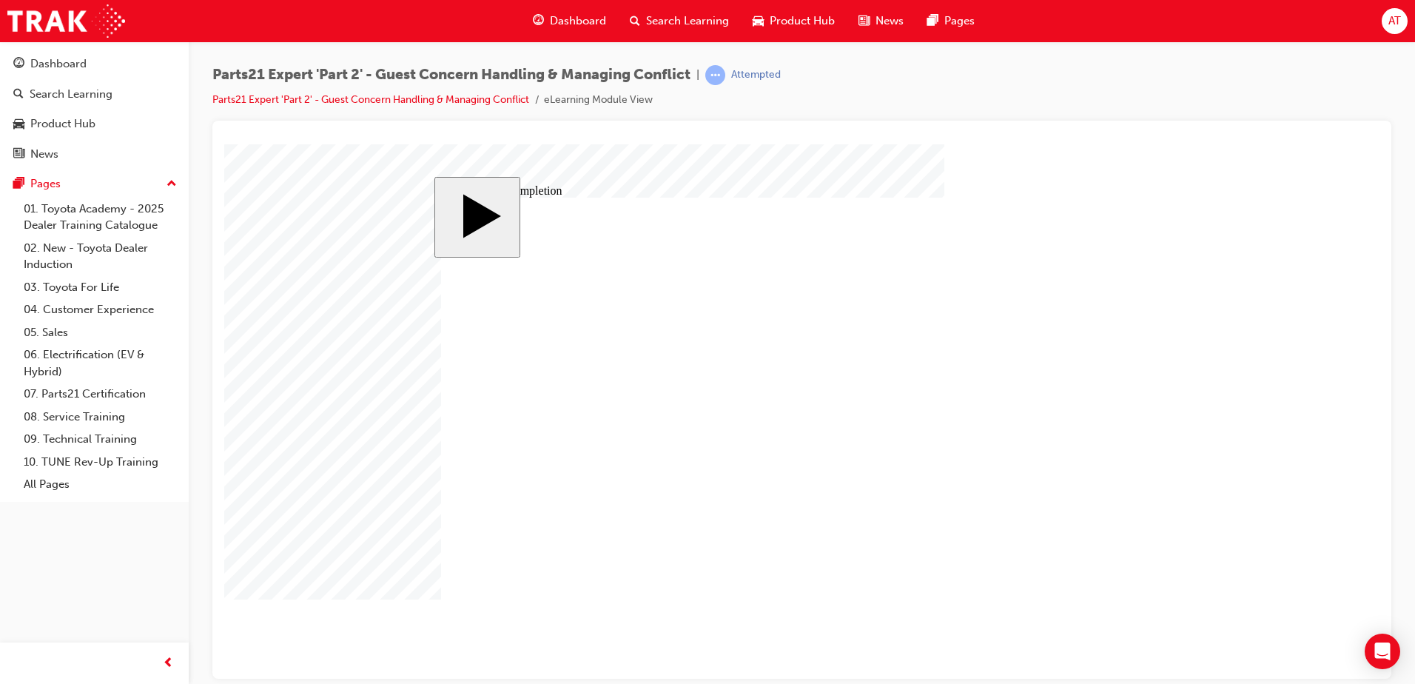
type input "6"
type input "67"
type input "4"
type input "16"
type input "25"
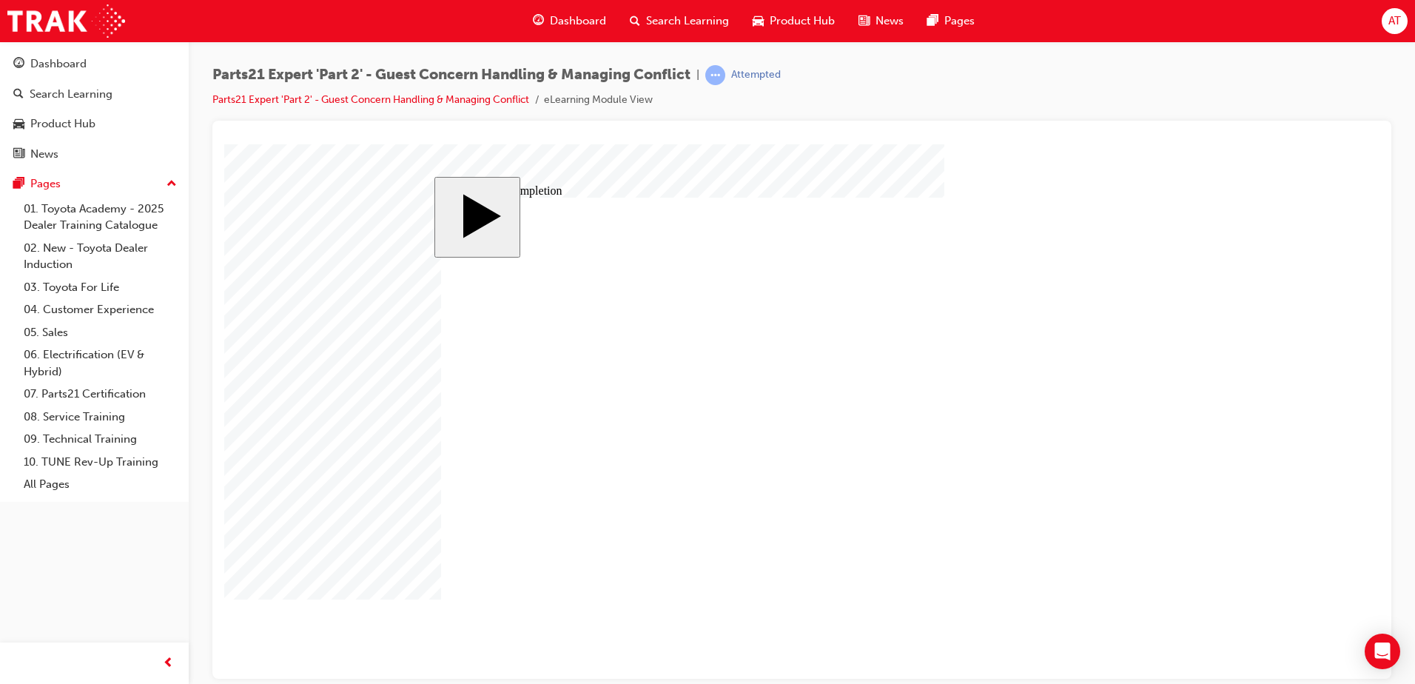
drag, startPoint x: 878, startPoint y: 503, endPoint x: 896, endPoint y: 505, distance: 17.8
type input "3"
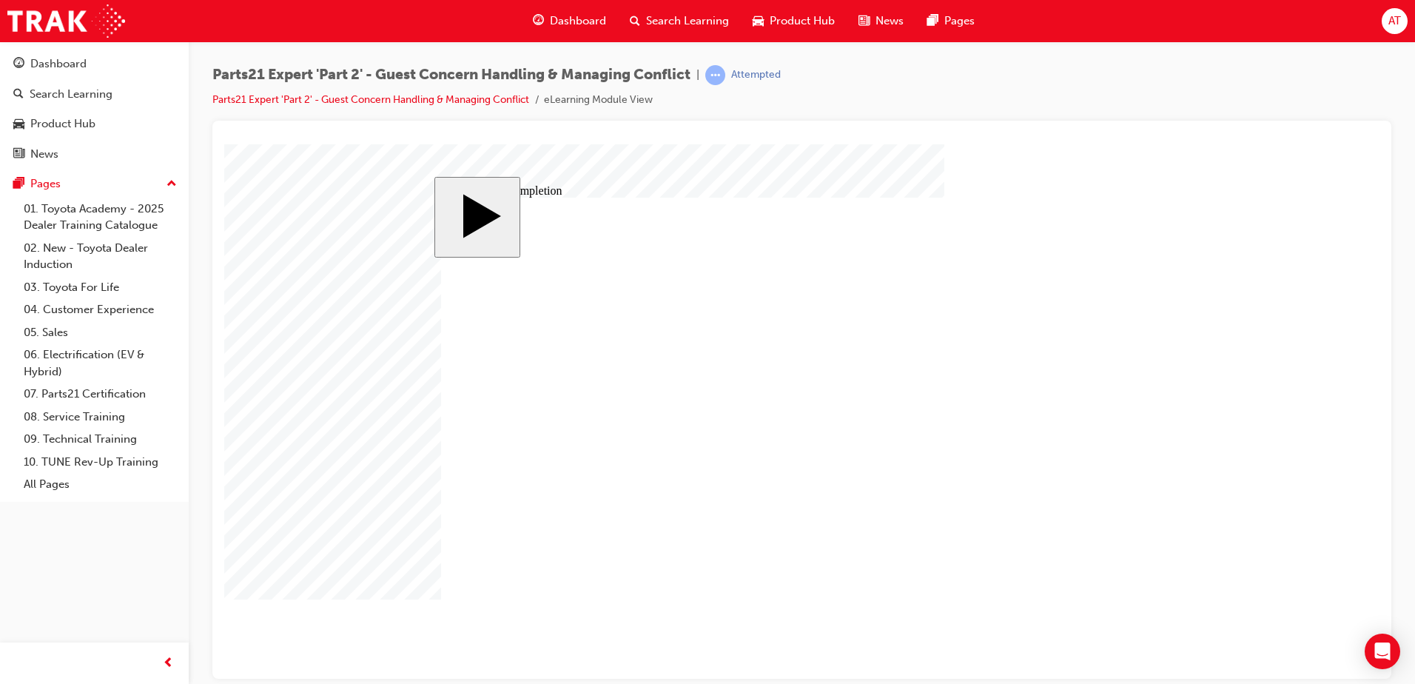
type input "3"
type input "5"
type input "50"
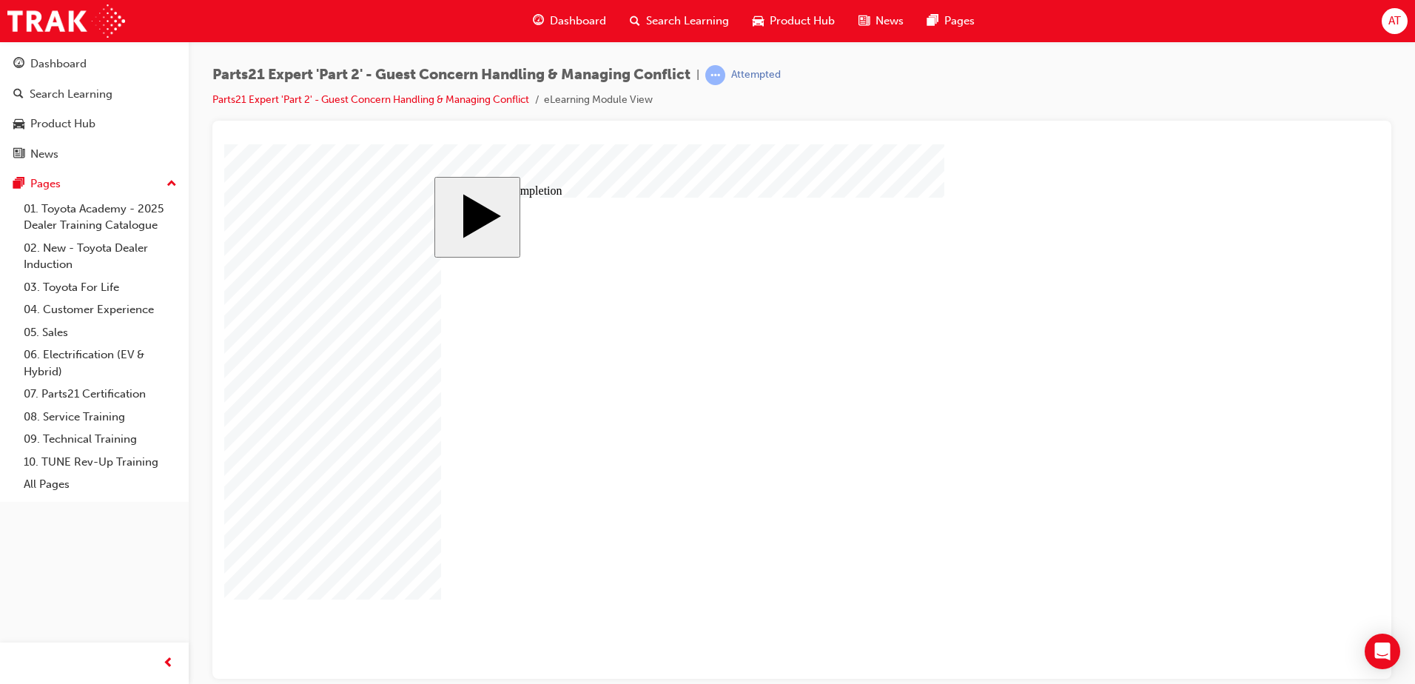
type input "50"
type input "3"
drag, startPoint x: 1139, startPoint y: 620, endPoint x: 1123, endPoint y: 603, distance: 24.1
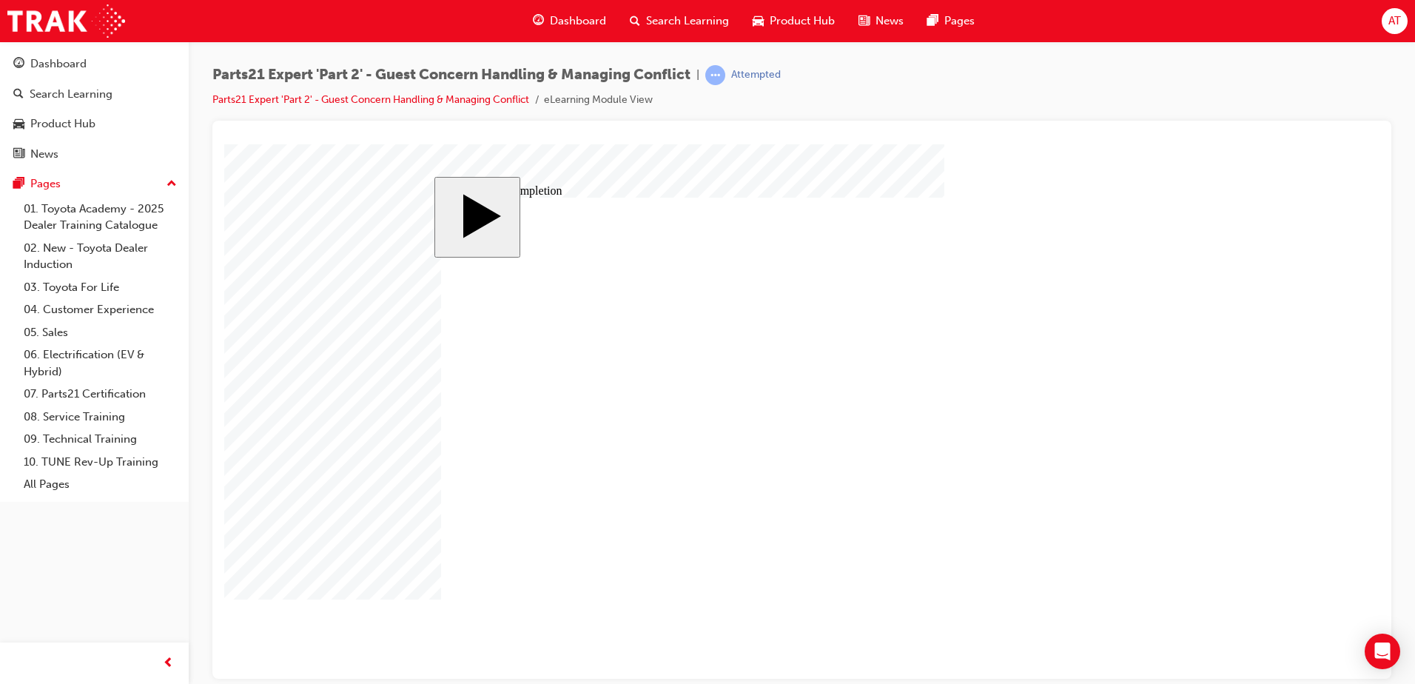
type input "16"
type input "4"
type input "12"
type input "3"
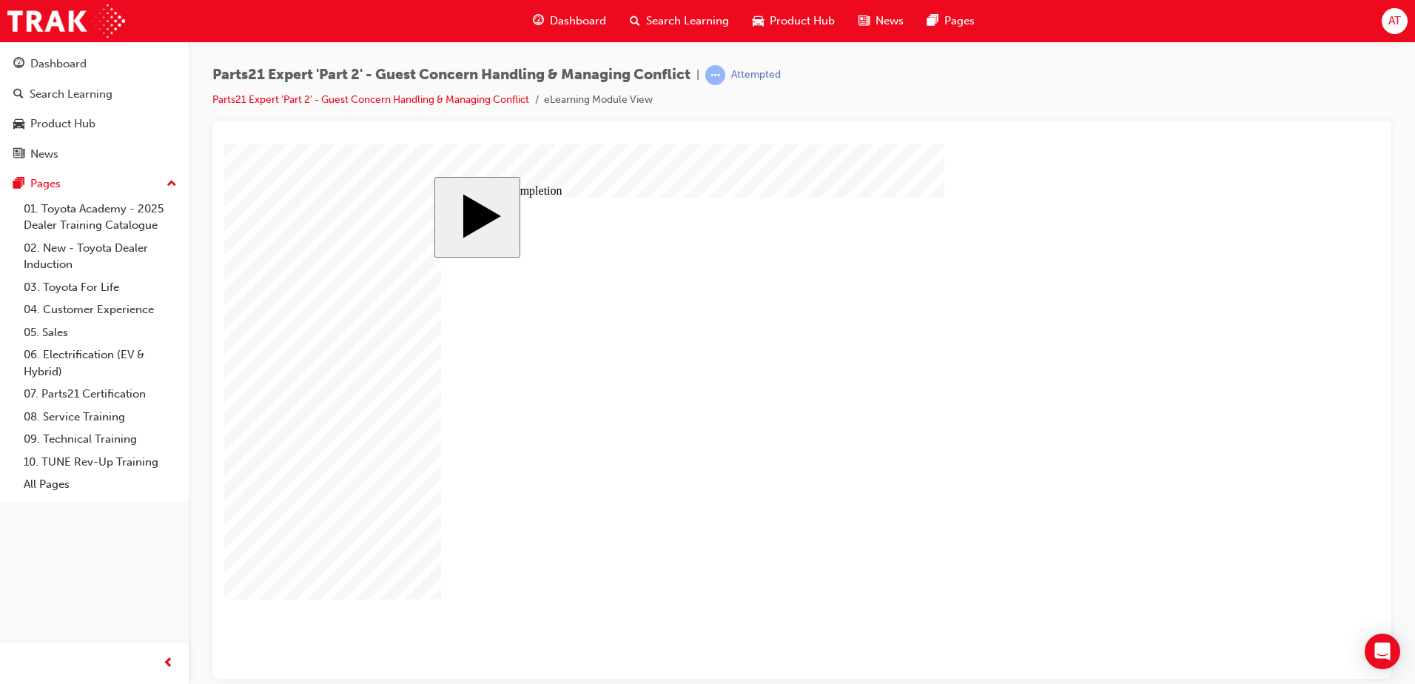
type input "50"
type input "3"
type input "6"
type input "67"
type input "4"
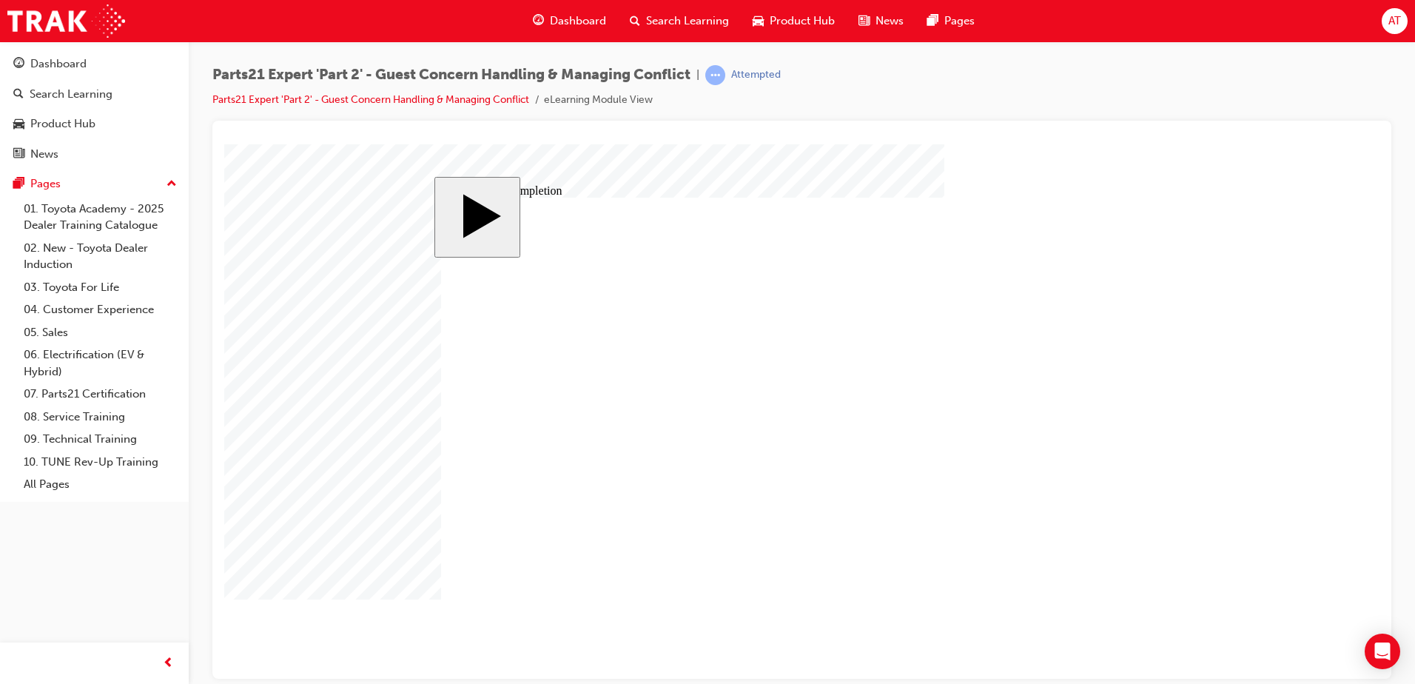
type input "16"
type input "25"
type input "16"
type input "4"
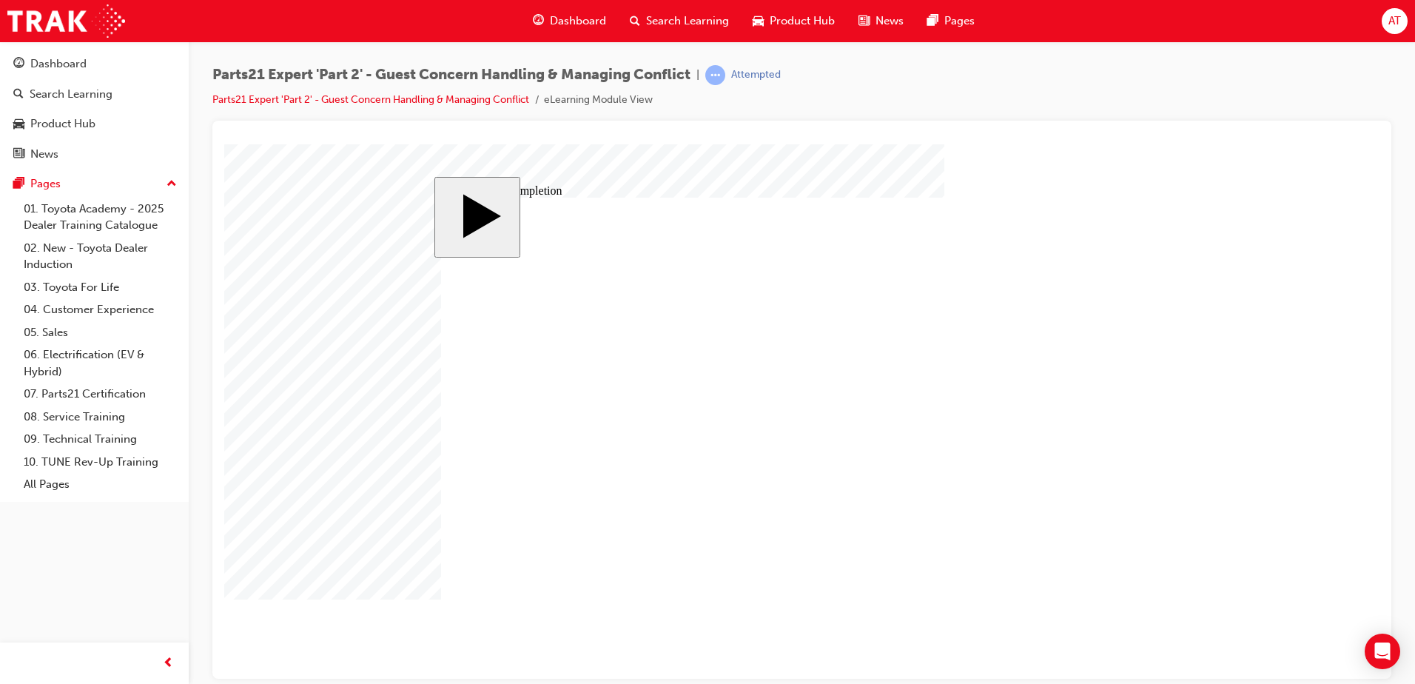
type input "12"
type input "3"
type input "50"
type input "3"
type input "6"
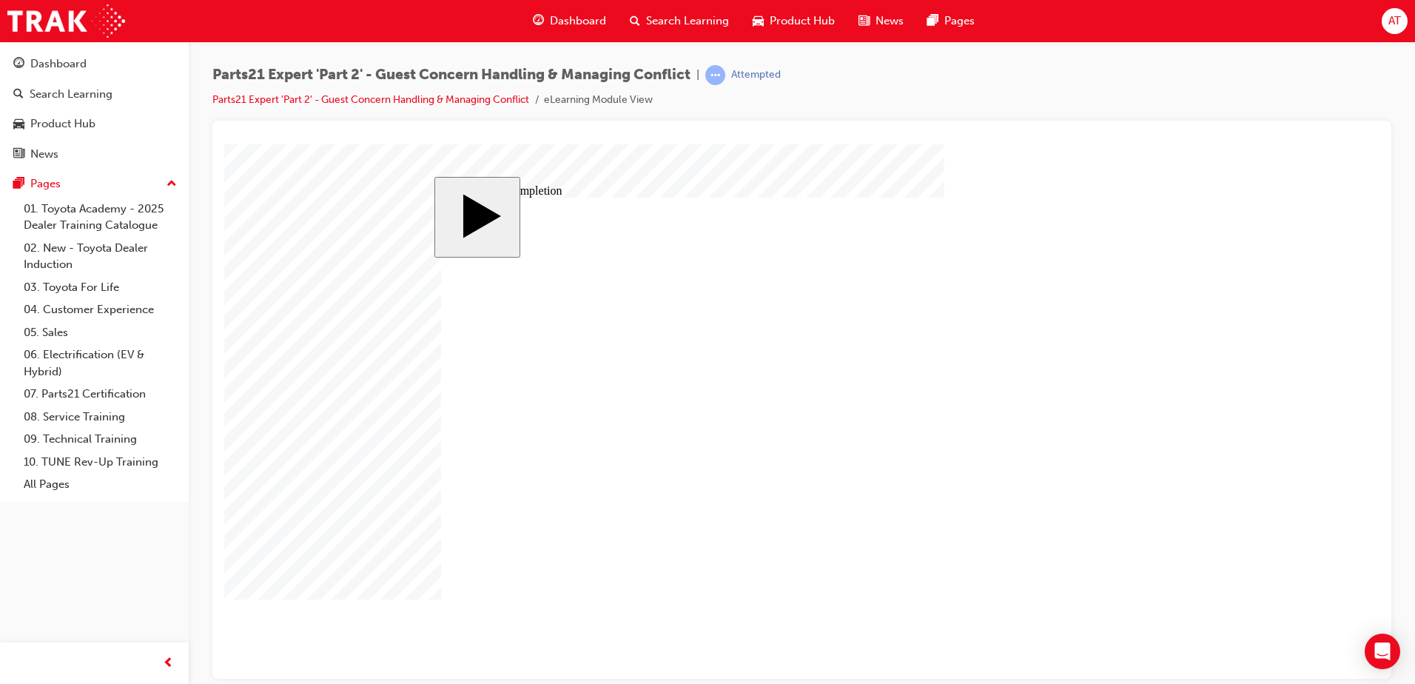
type input "67"
type input "4"
type input "16"
type input "25"
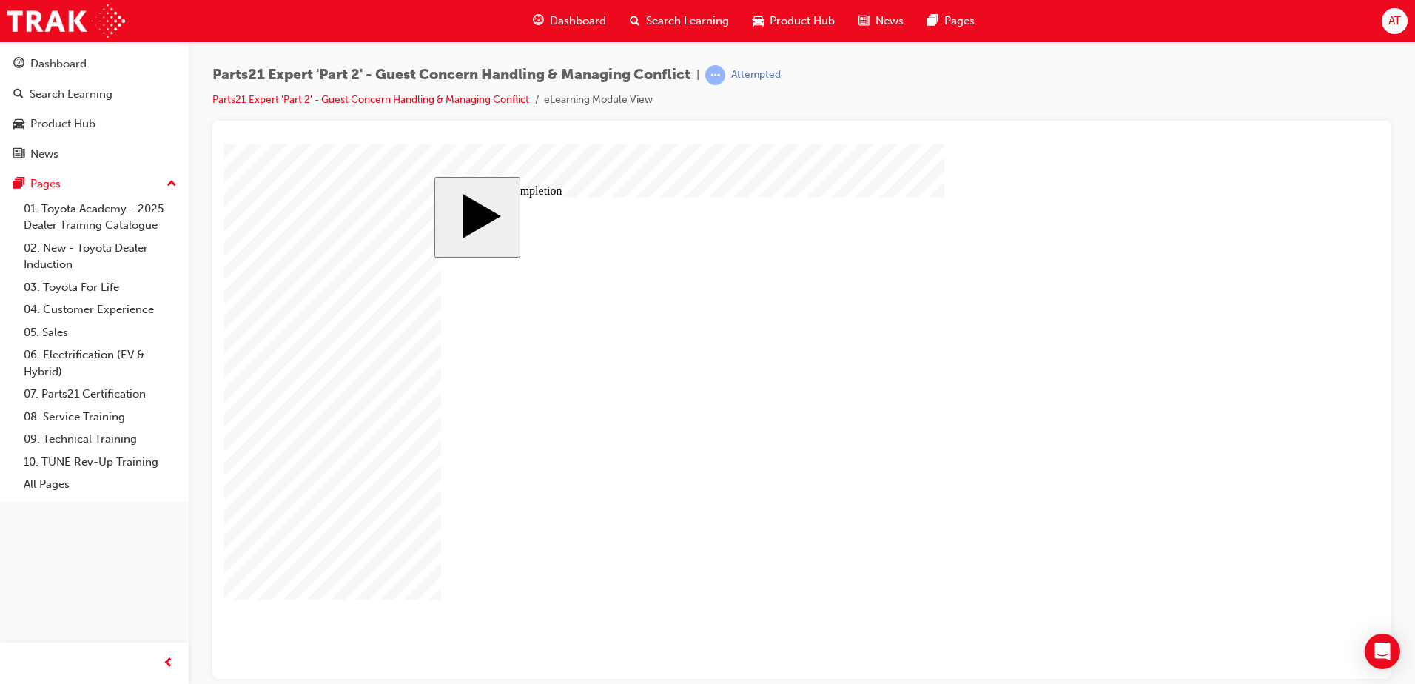
type input "1"
type input "16"
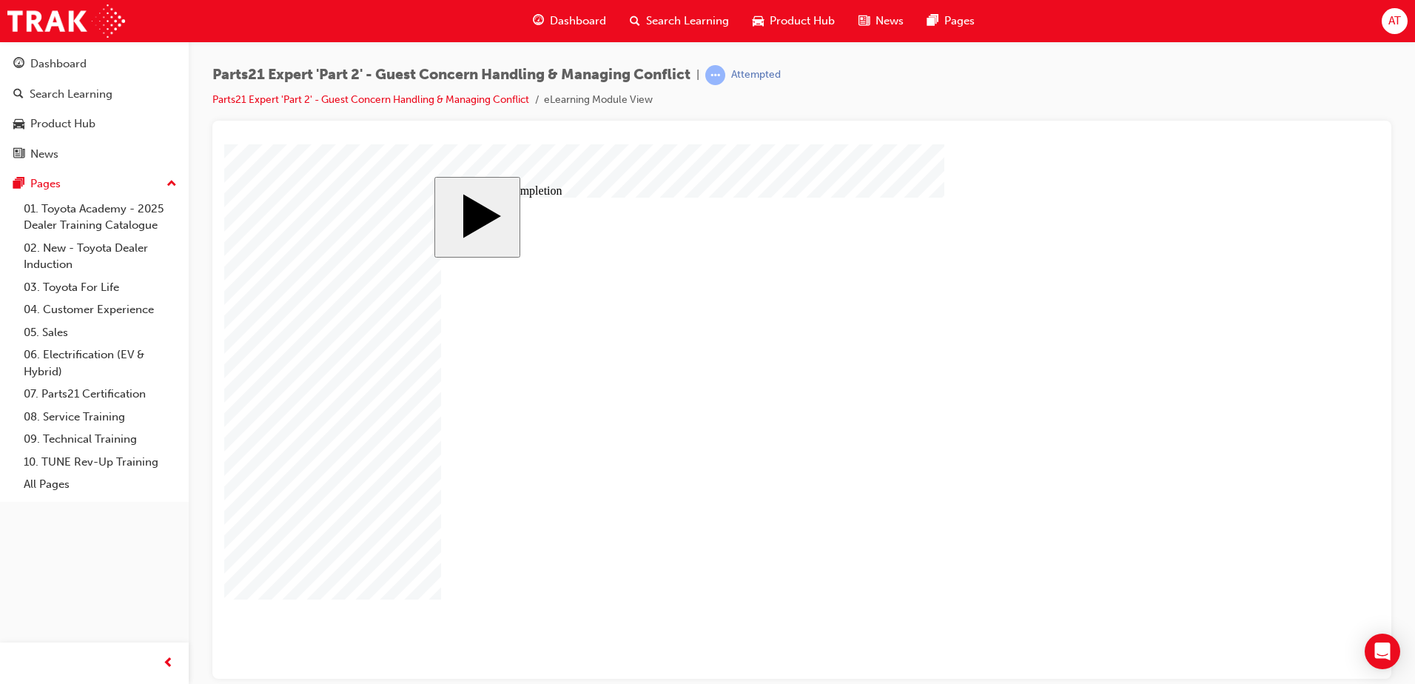
type input "16"
type input "4"
type input "1"
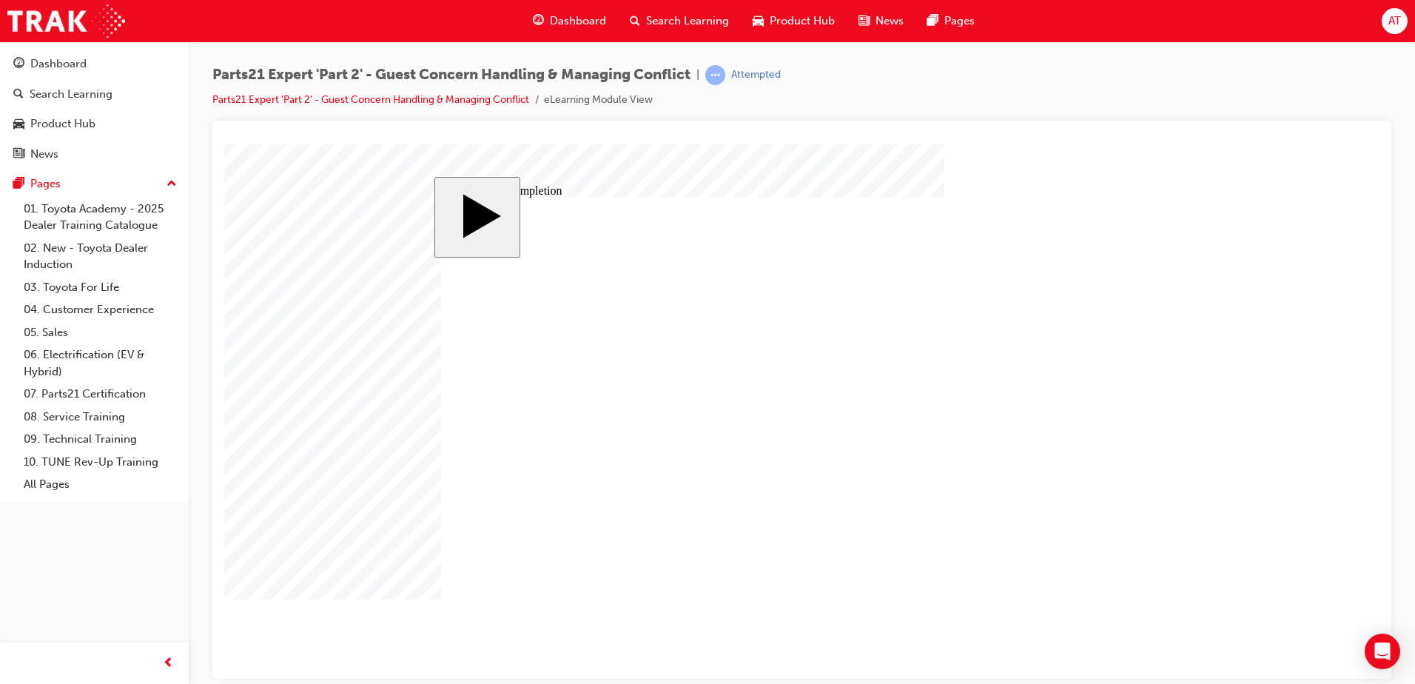
type input "1"
type input "12"
type input "4"
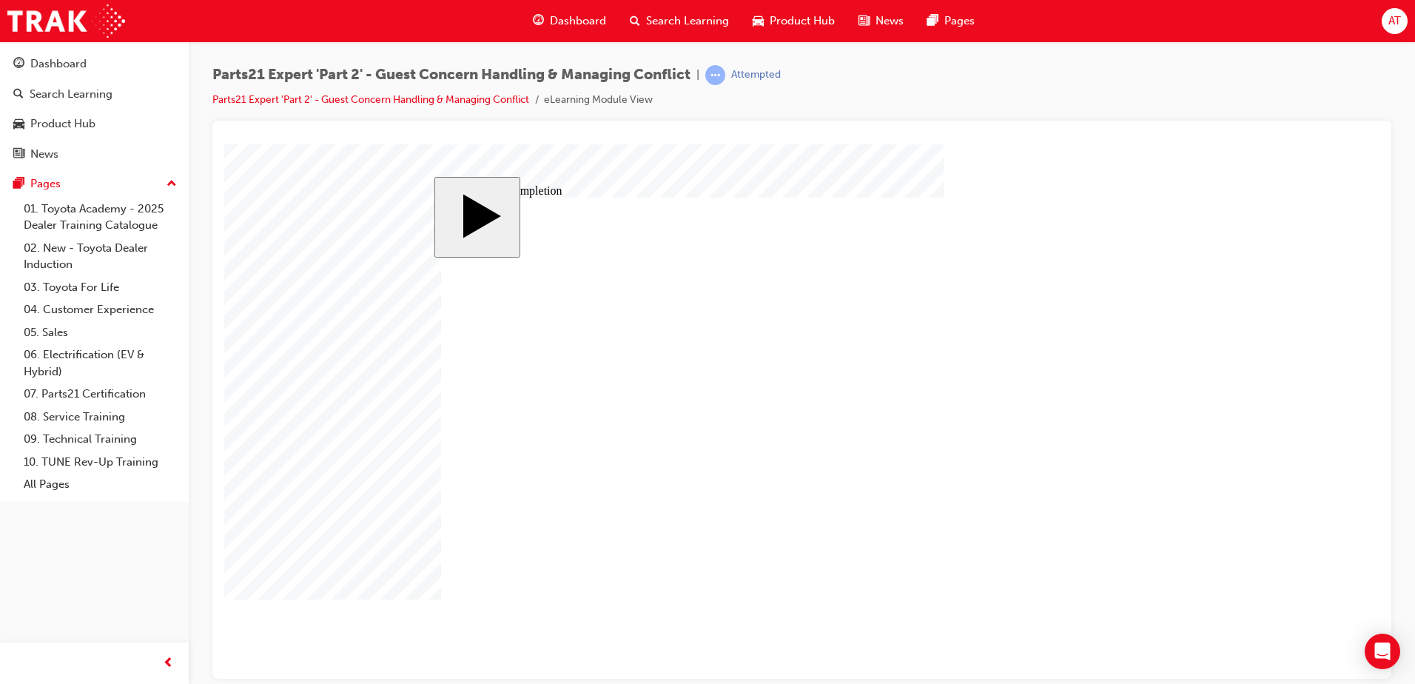
type input "4"
type input "1"
type input "16"
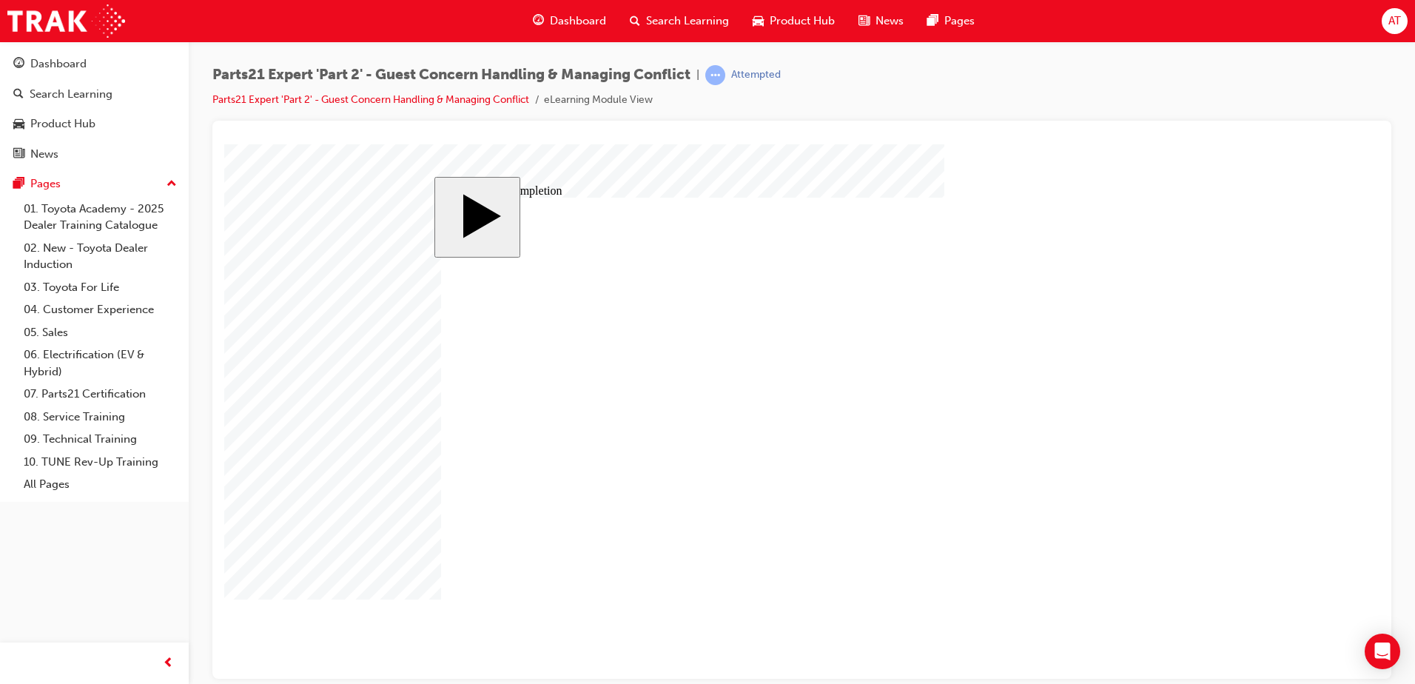
type input "16"
type input "2"
type input "25"
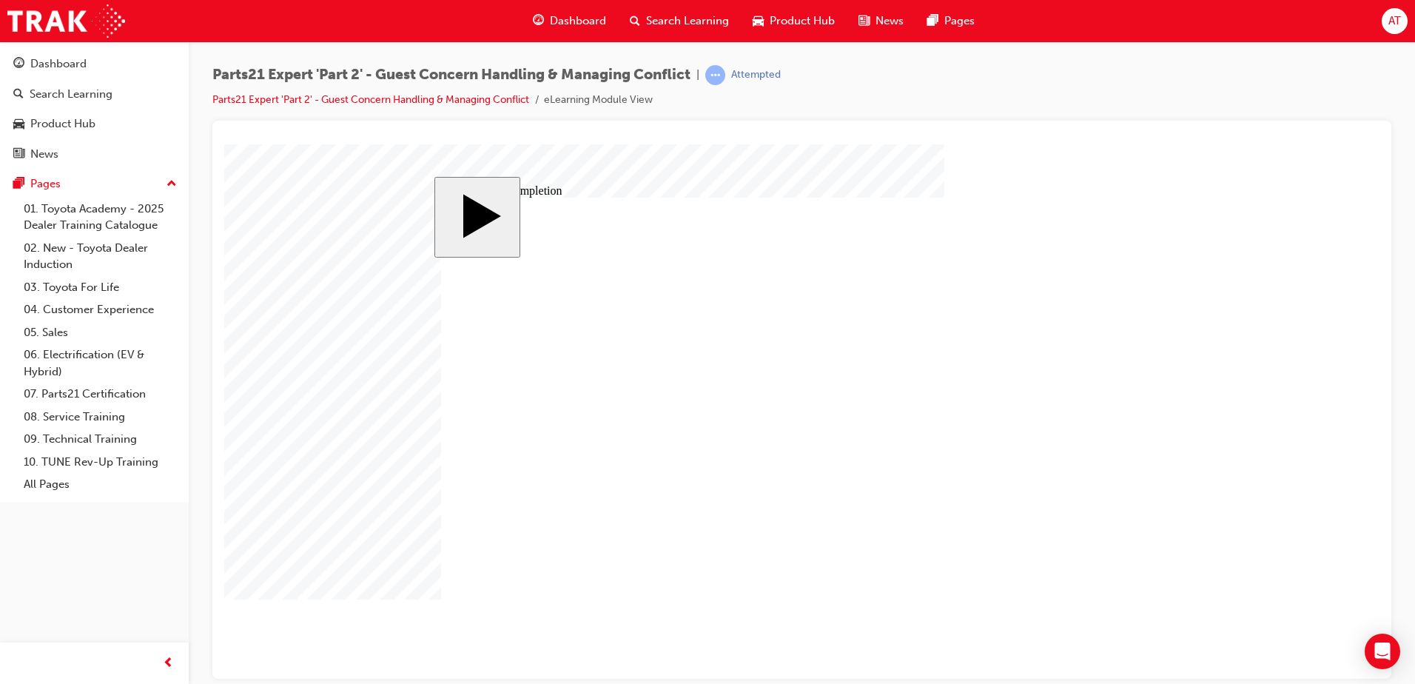
type input "25"
type input "4"
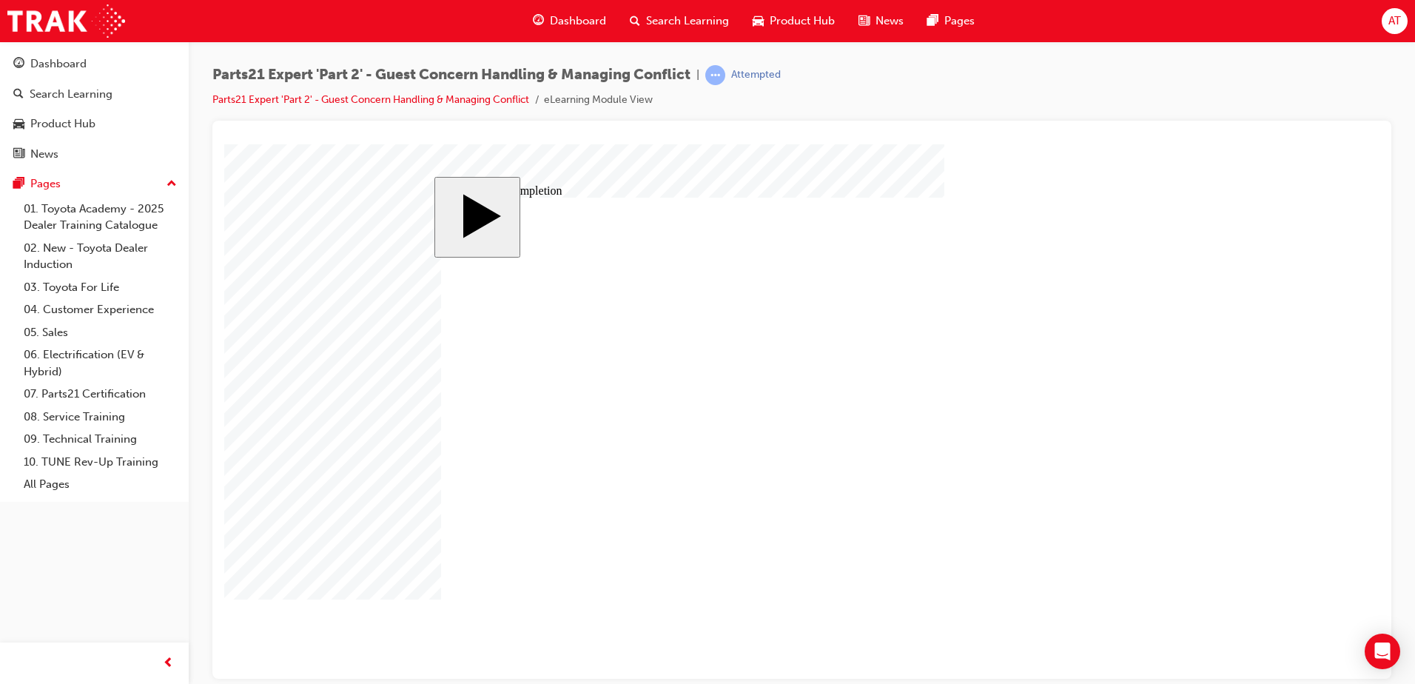
drag, startPoint x: 874, startPoint y: 505, endPoint x: 896, endPoint y: 491, distance: 25.7
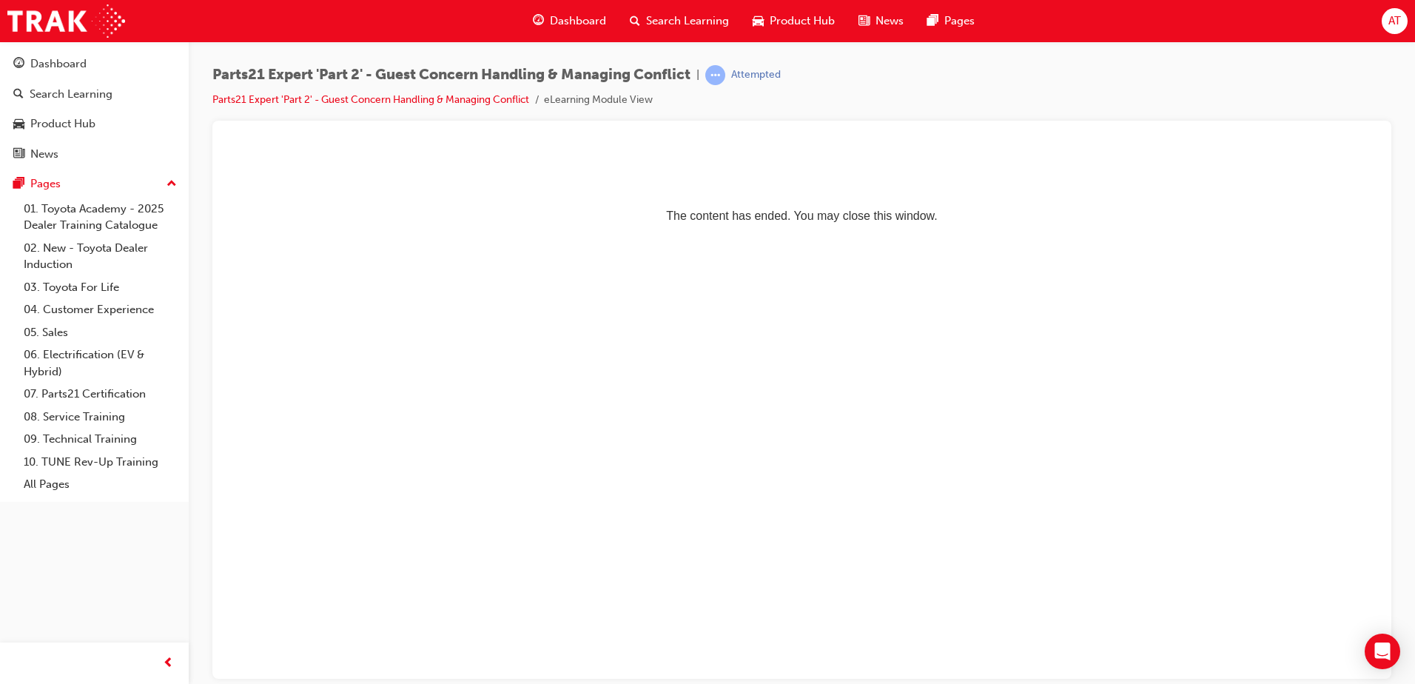
click at [680, 234] on html "The content has ended. You may close this window." at bounding box center [801, 189] width 1155 height 90
